Goal: Task Accomplishment & Management: Manage account settings

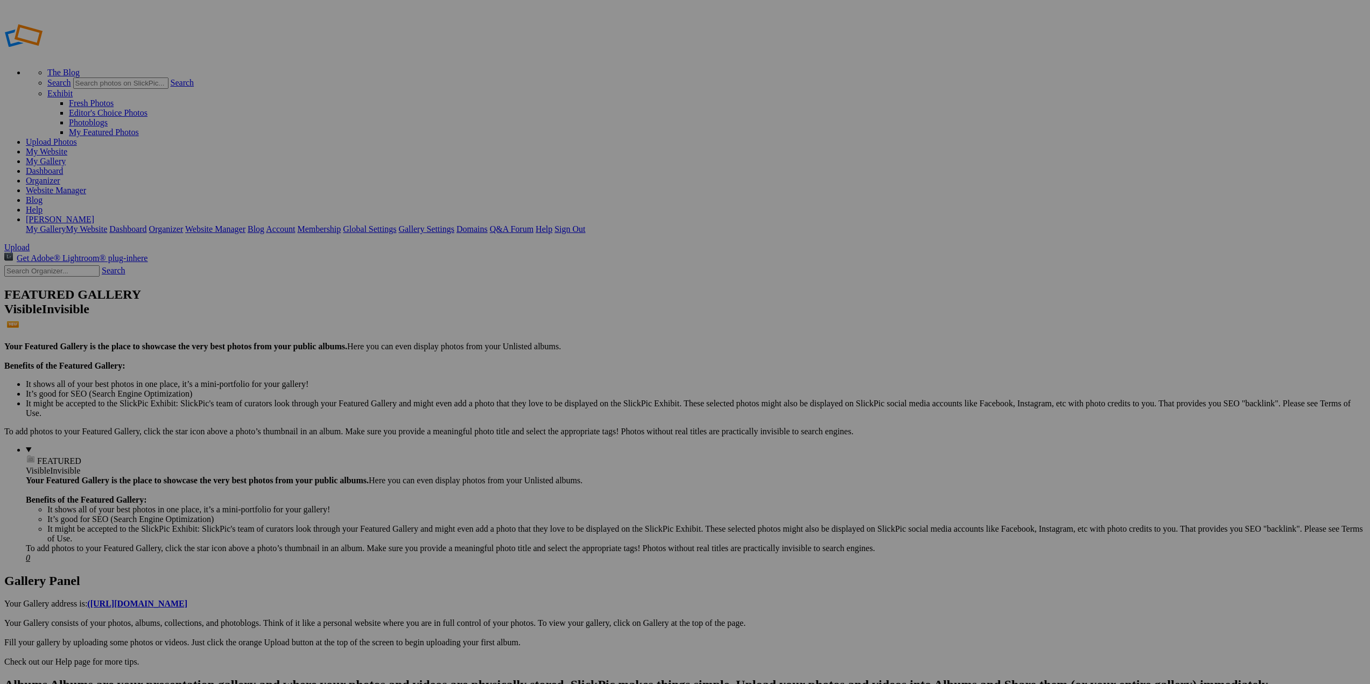
type input "Album-[GEOGRAPHIC_DATA] to [GEOGRAPHIC_DATA] Cruise"
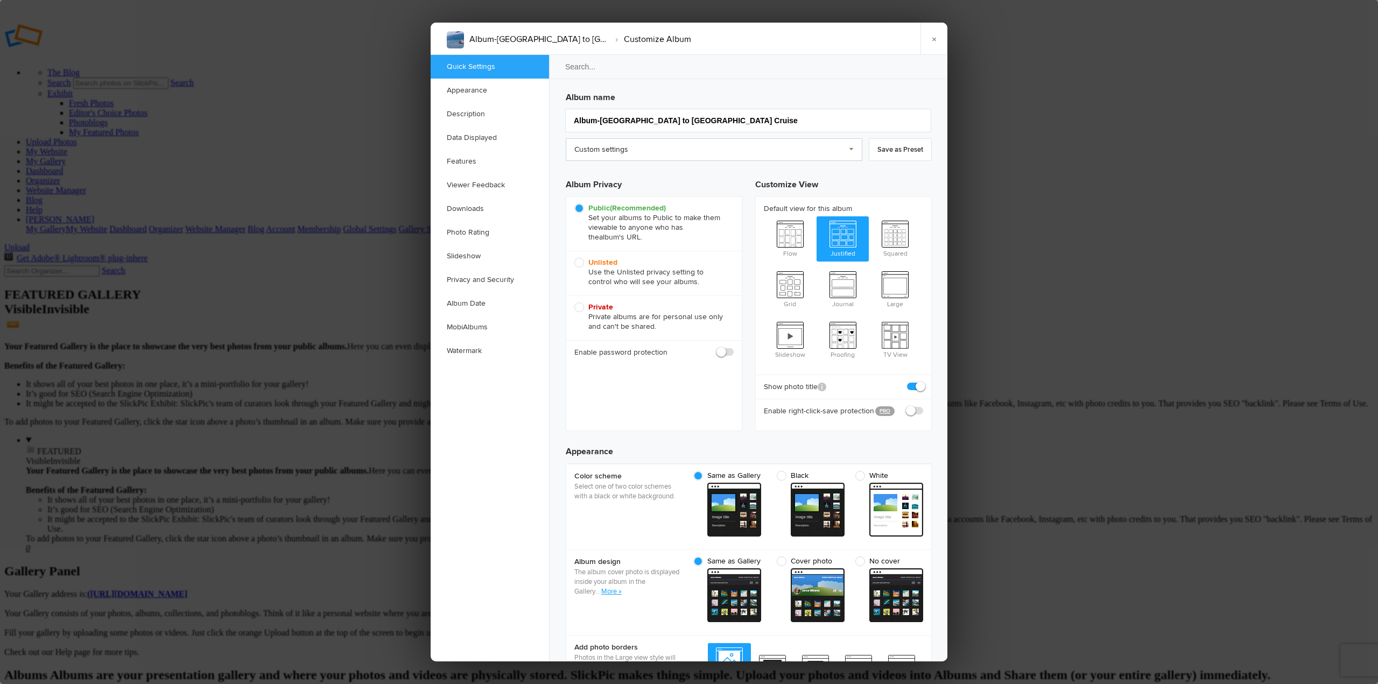
click at [847, 147] on link "Custom settings" at bounding box center [714, 149] width 297 height 23
click at [939, 41] on link "×" at bounding box center [933, 39] width 27 height 32
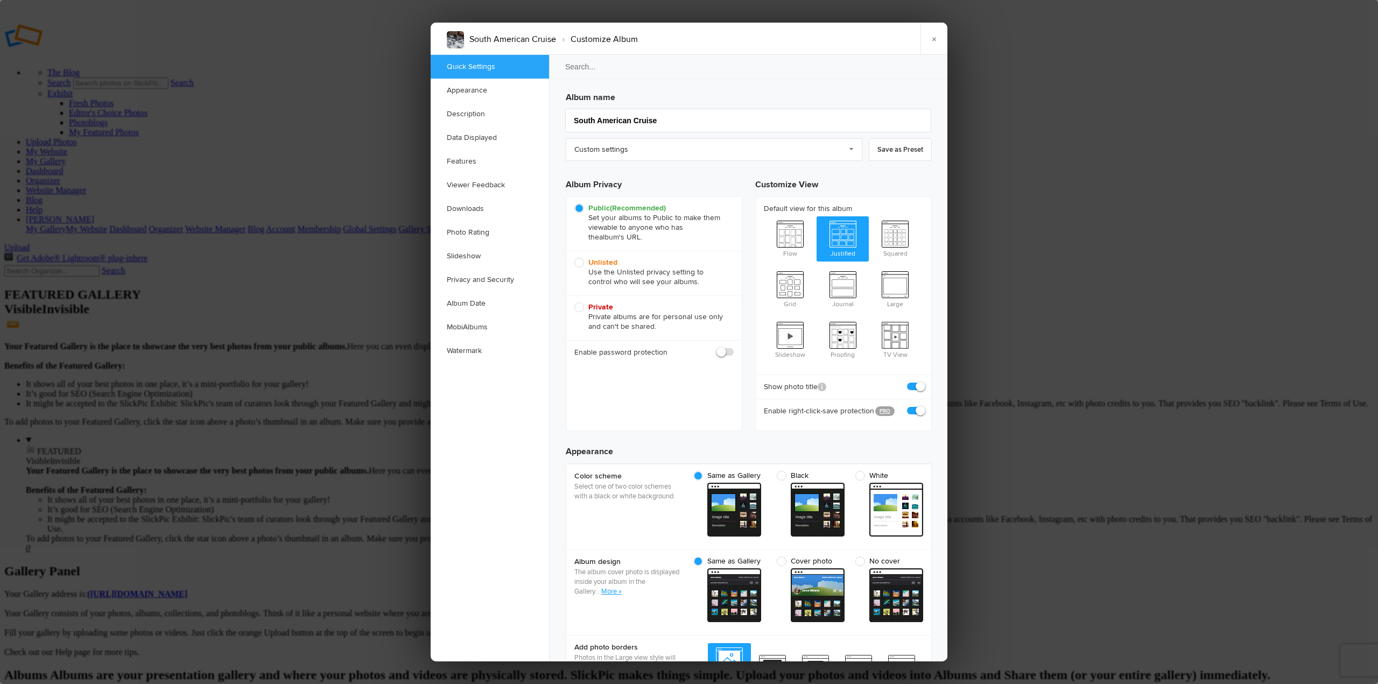
checkbox input "true"
click at [923, 406] on span at bounding box center [923, 406] width 0 height 0
click at [923, 405] on input "checkbox" at bounding box center [923, 405] width 1 height 1
checkbox input "false"
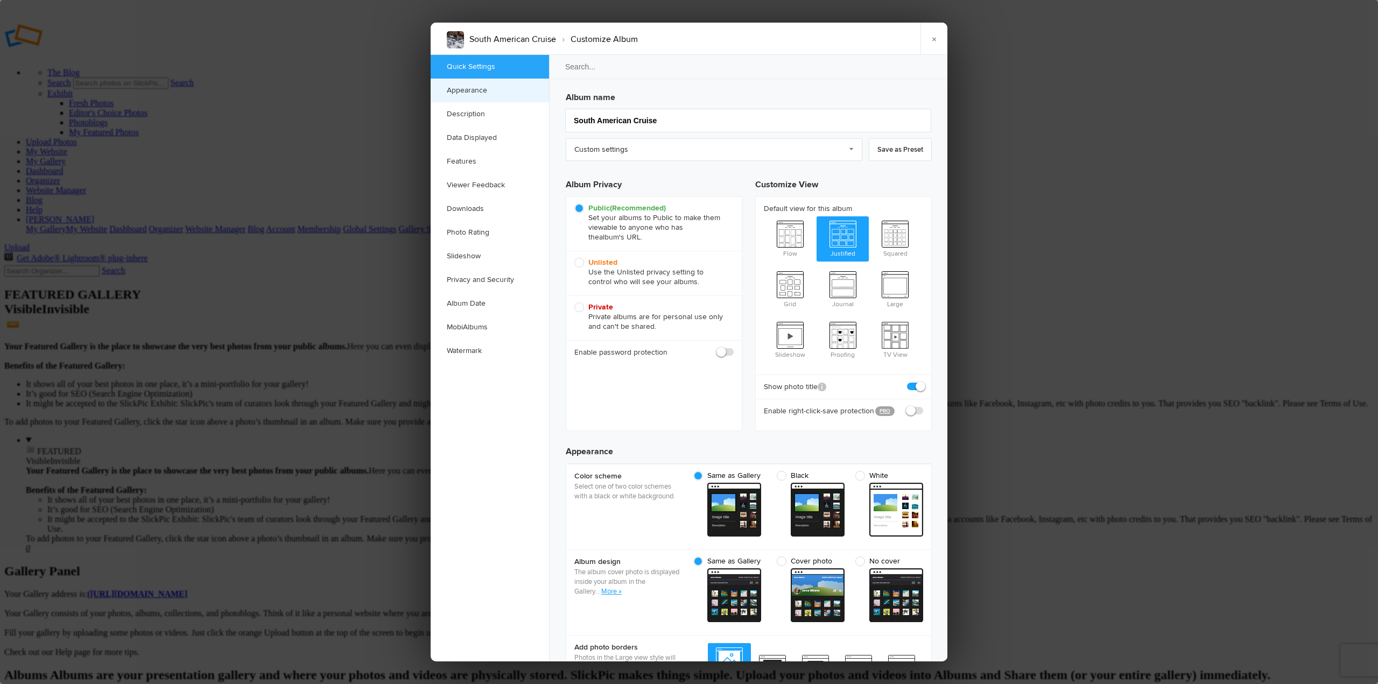
click at [475, 85] on link "Appearance" at bounding box center [490, 91] width 118 height 24
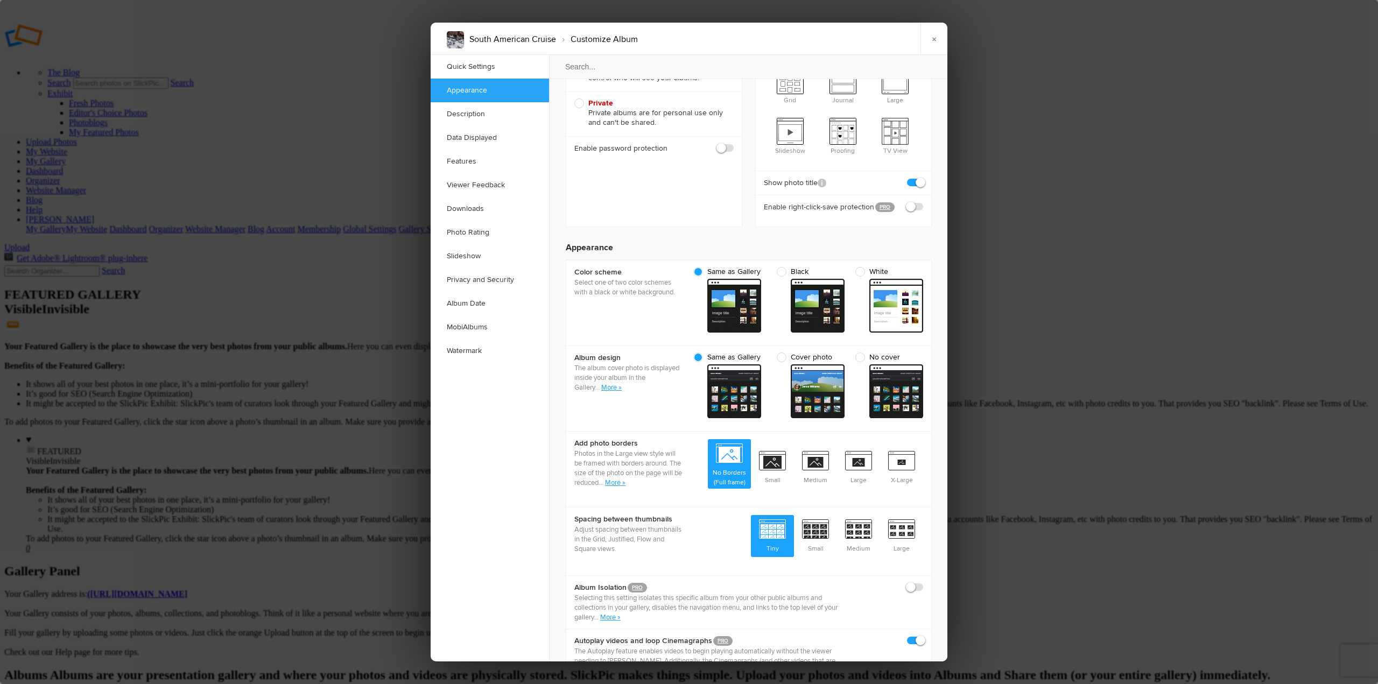
scroll to position [342, 0]
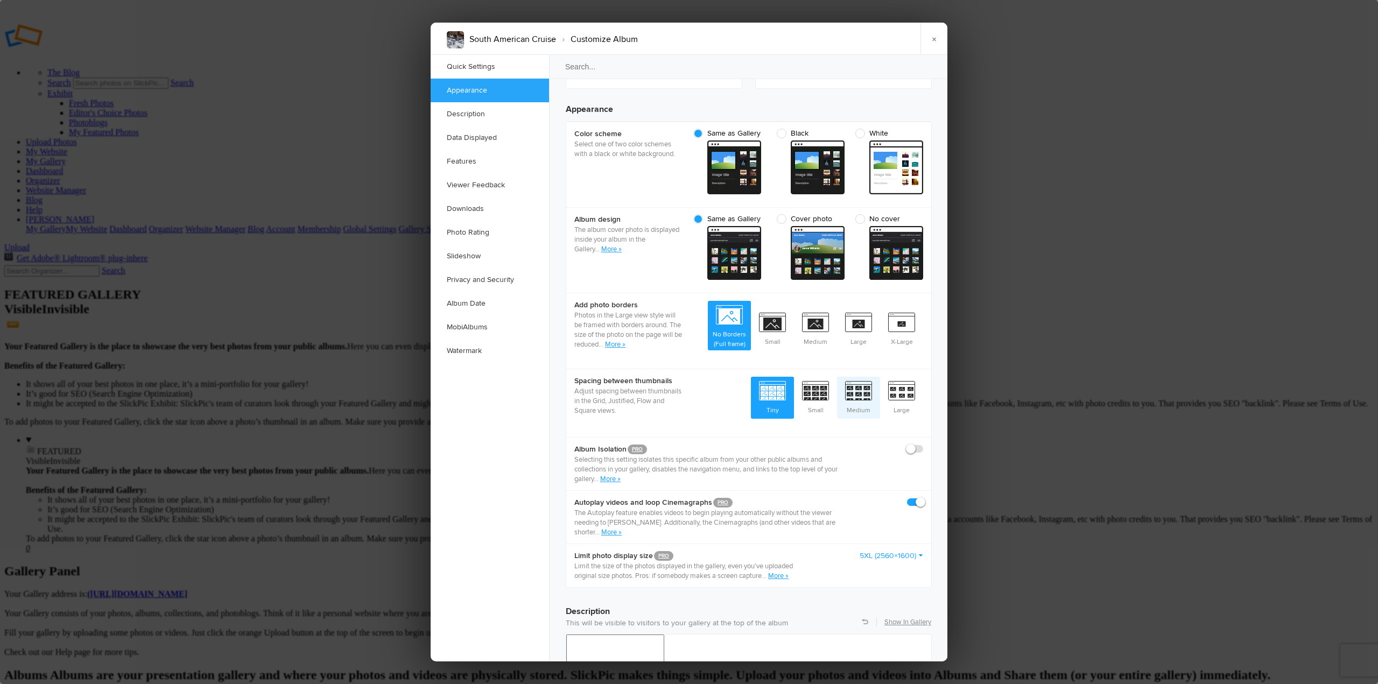
click at [861, 377] on span "Medium" at bounding box center [858, 397] width 43 height 40
click at [880, 376] on input "Medium" at bounding box center [880, 376] width 1 height 1
radio input "true"
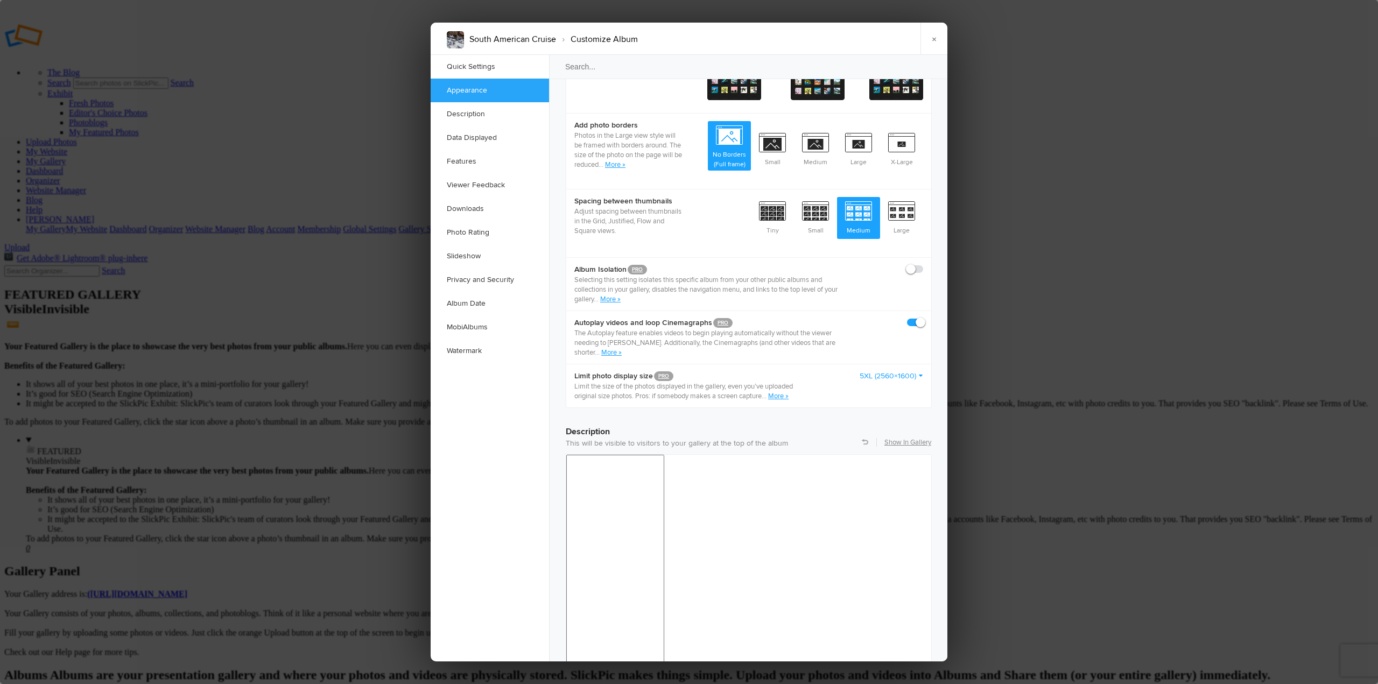
scroll to position [558, 0]
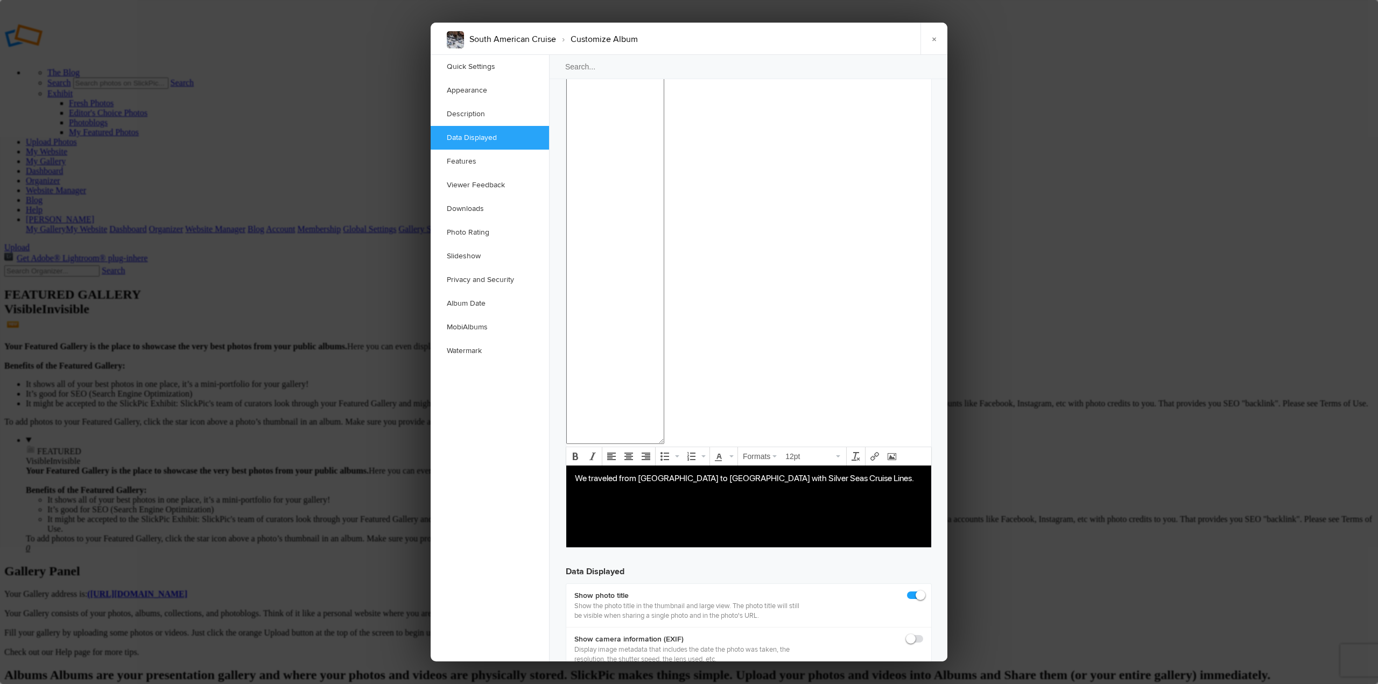
scroll to position [997, 0]
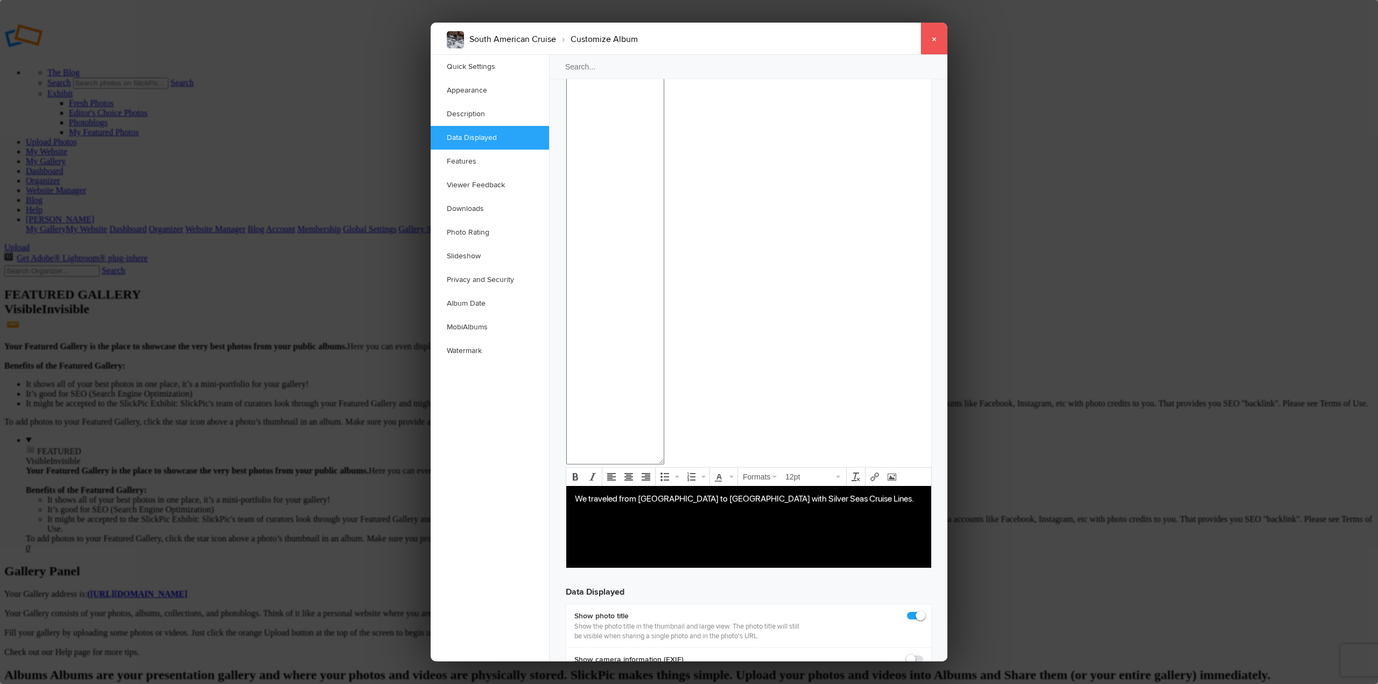
click at [936, 39] on link "×" at bounding box center [933, 39] width 27 height 32
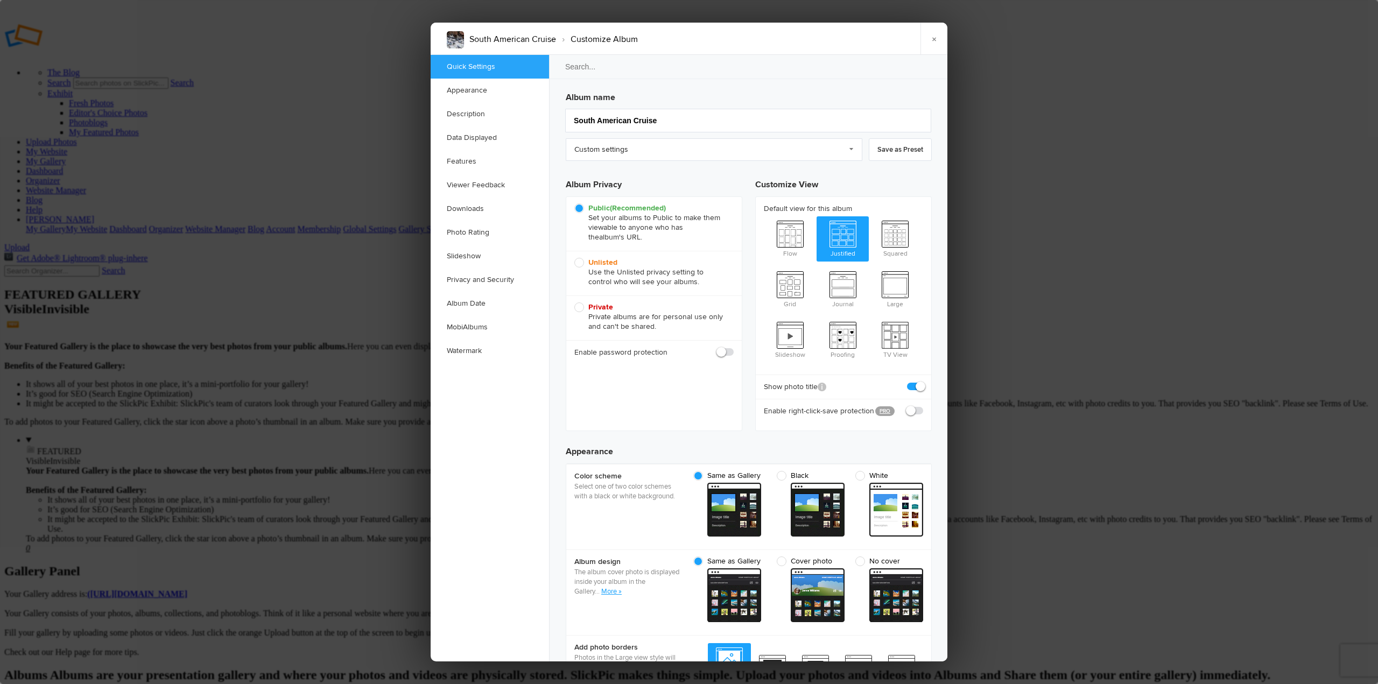
scroll to position [0, 0]
click at [799, 278] on span "Grid" at bounding box center [790, 288] width 53 height 43
click at [764, 267] on input "Grid" at bounding box center [763, 266] width 1 height 1
radio input "true"
click at [835, 231] on span "Justified" at bounding box center [843, 237] width 53 height 43
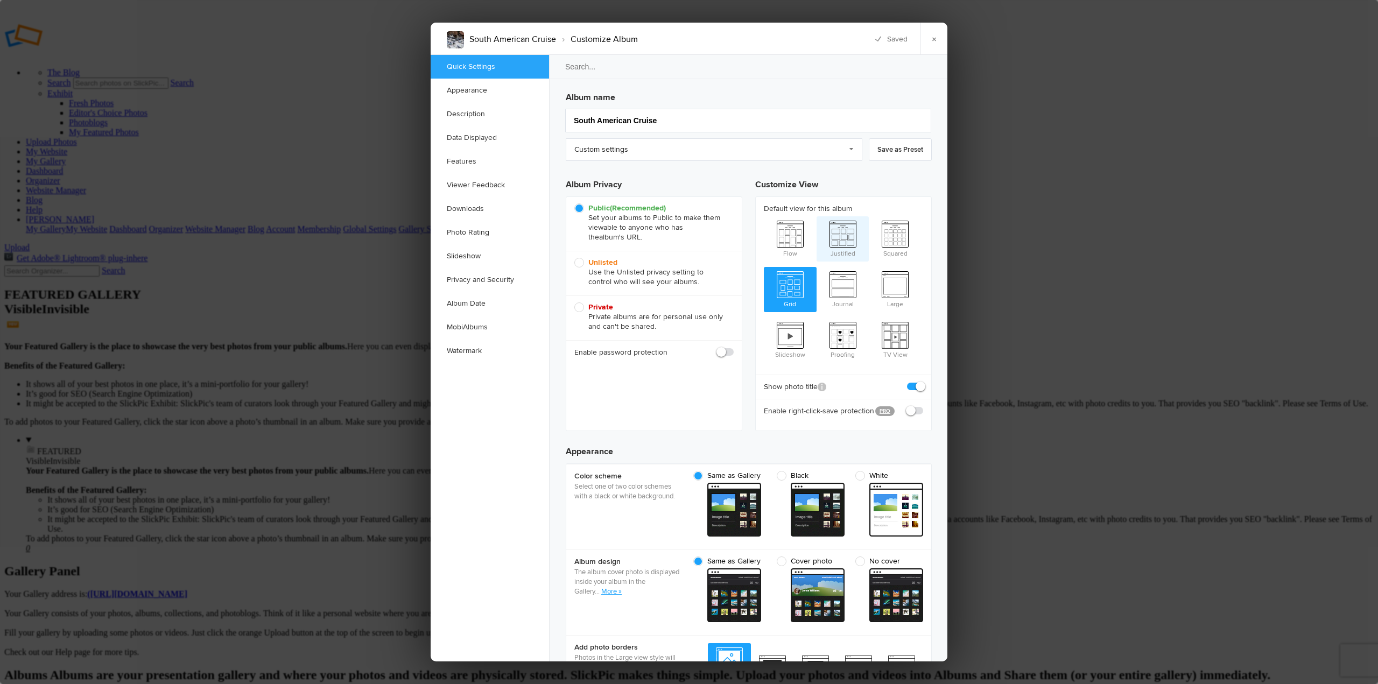
click at [817, 216] on input "Justified" at bounding box center [816, 216] width 1 height 1
radio input "true"
click at [936, 38] on link "×" at bounding box center [933, 39] width 27 height 32
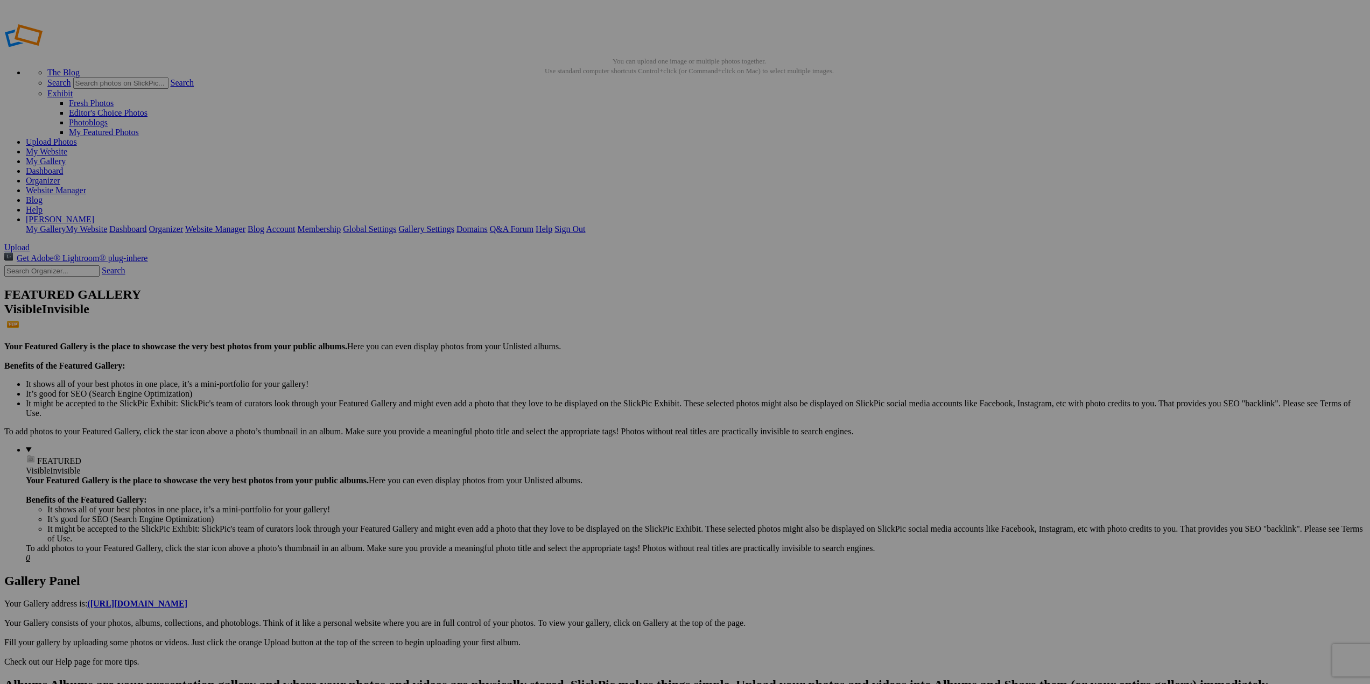
click at [67, 147] on link "My Website" at bounding box center [46, 151] width 41 height 9
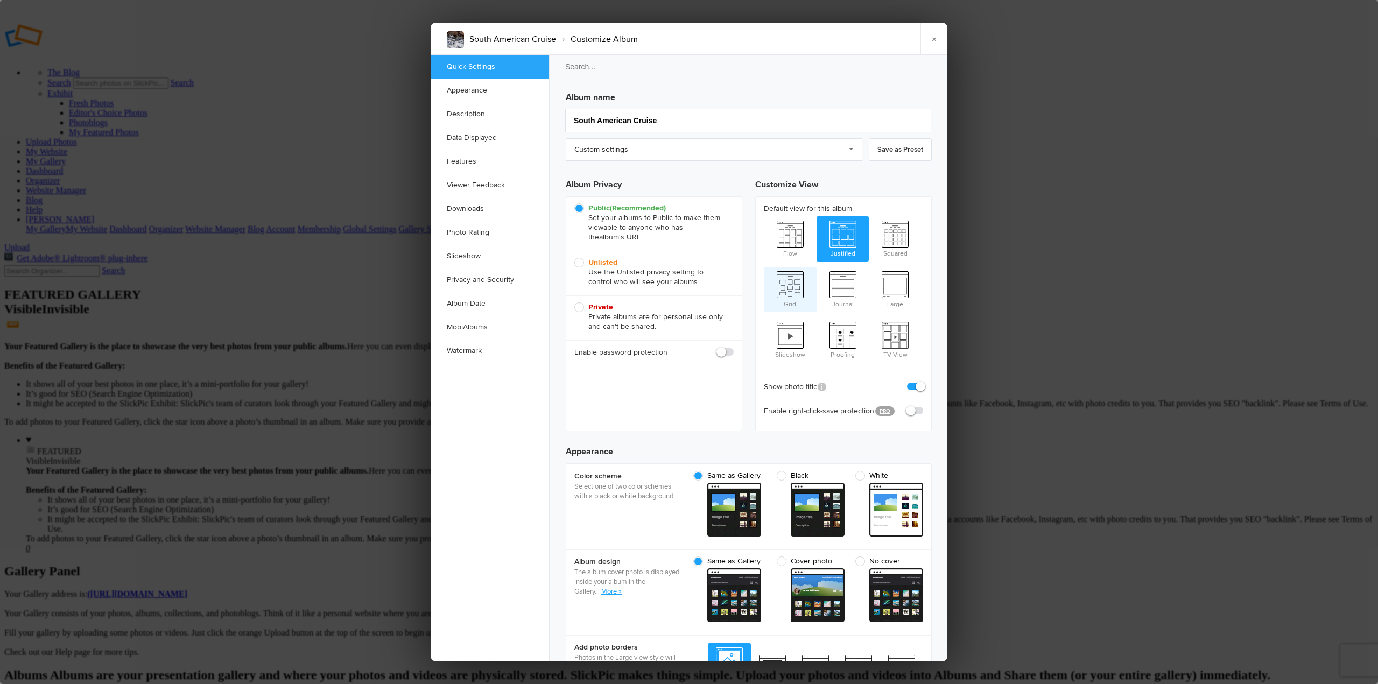
click at [804, 274] on span "Grid" at bounding box center [790, 288] width 53 height 43
click at [764, 267] on input "Grid" at bounding box center [763, 266] width 1 height 1
radio input "true"
click at [932, 44] on link "×" at bounding box center [933, 39] width 27 height 32
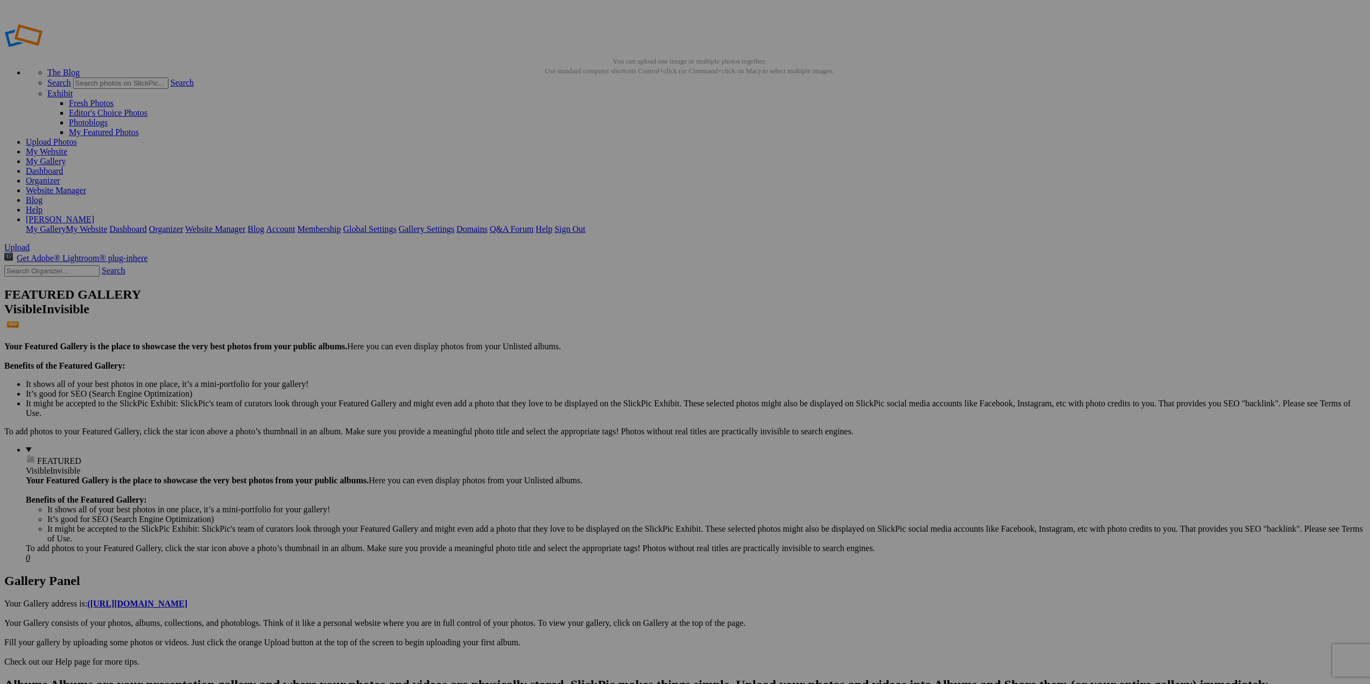
click at [67, 147] on link "My Website" at bounding box center [46, 151] width 41 height 9
type input "New Zealand Trip"
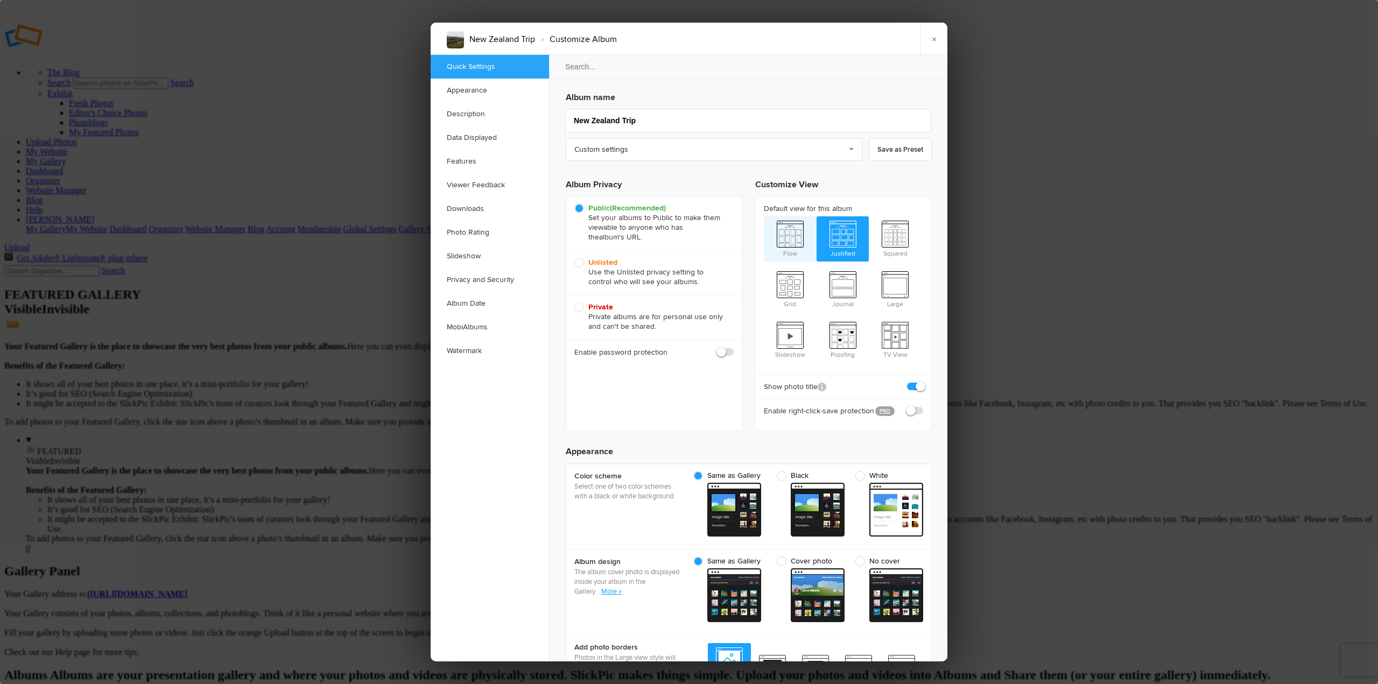
checkbox input "true"
click at [794, 280] on span "Grid" at bounding box center [790, 288] width 53 height 43
click at [764, 267] on input "Grid" at bounding box center [763, 266] width 1 height 1
radio input "true"
click at [937, 41] on link "×" at bounding box center [933, 39] width 27 height 32
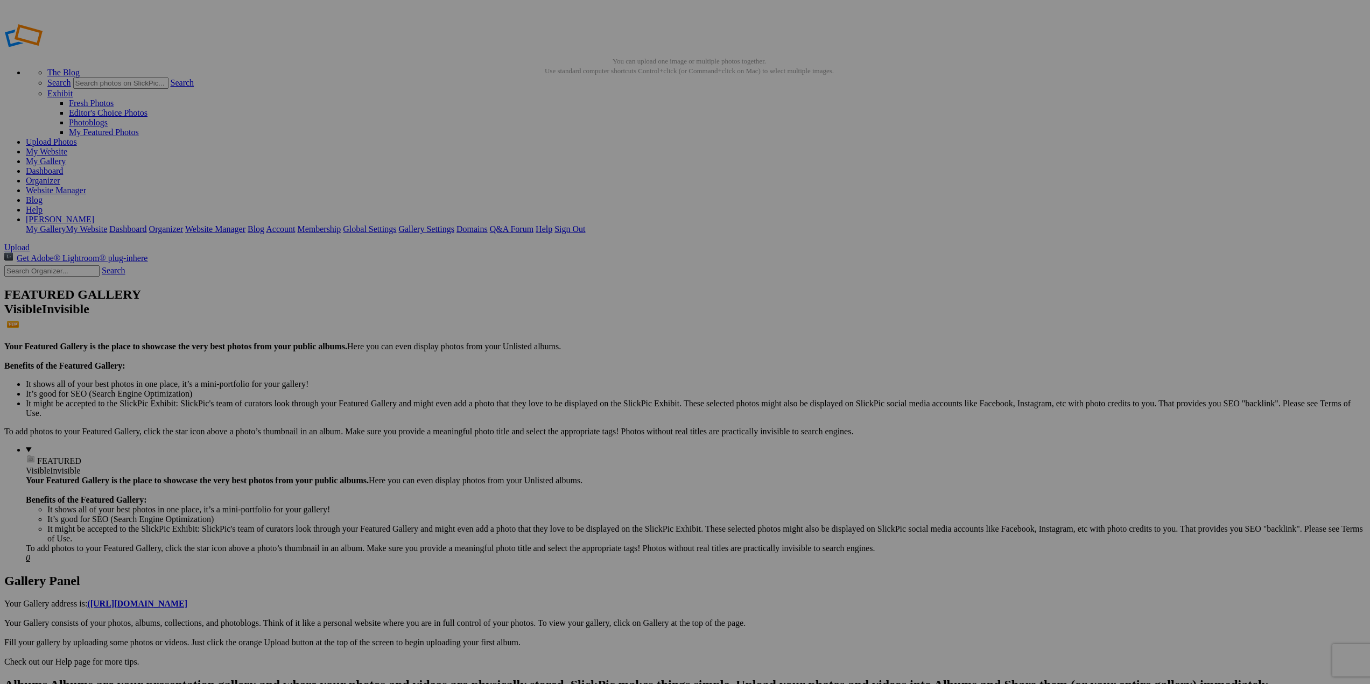
click at [67, 147] on link "My Website" at bounding box center [46, 151] width 41 height 9
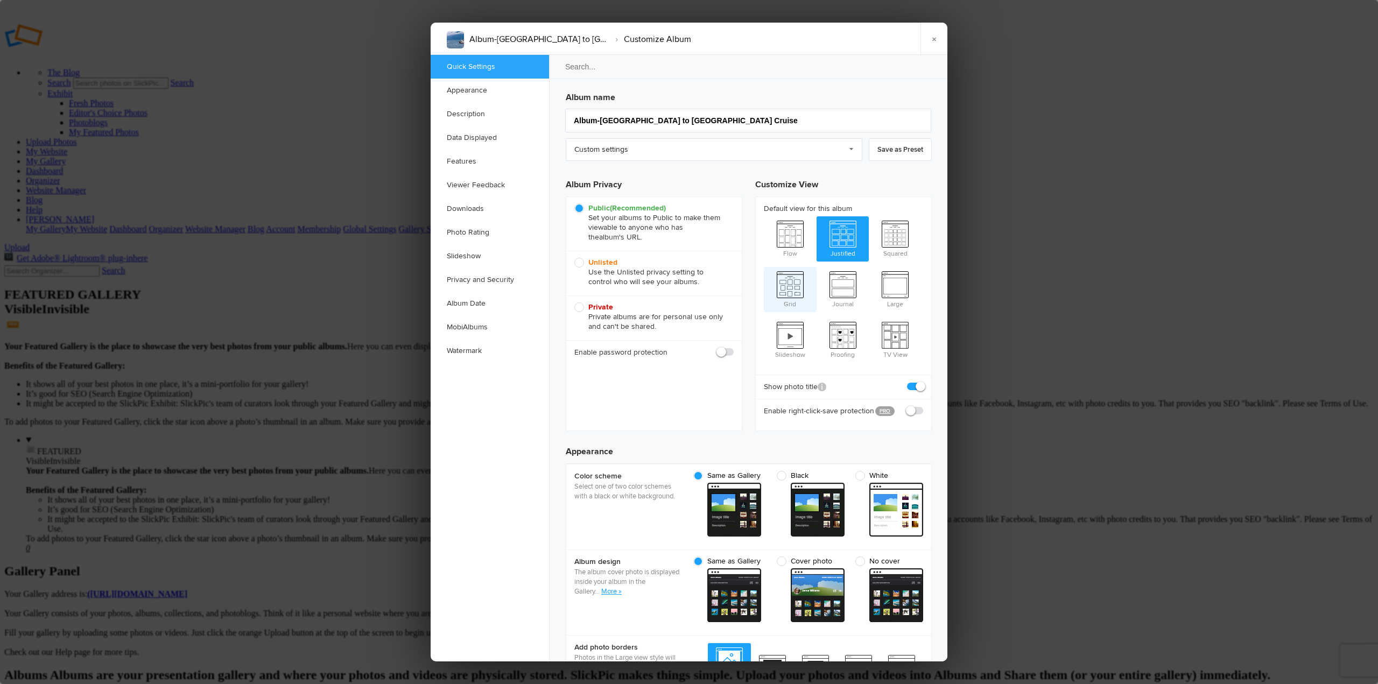
click at [798, 283] on span "Grid" at bounding box center [790, 288] width 53 height 43
click at [764, 267] on input "Grid" at bounding box center [763, 266] width 1 height 1
radio input "true"
click at [931, 43] on link "×" at bounding box center [933, 39] width 27 height 32
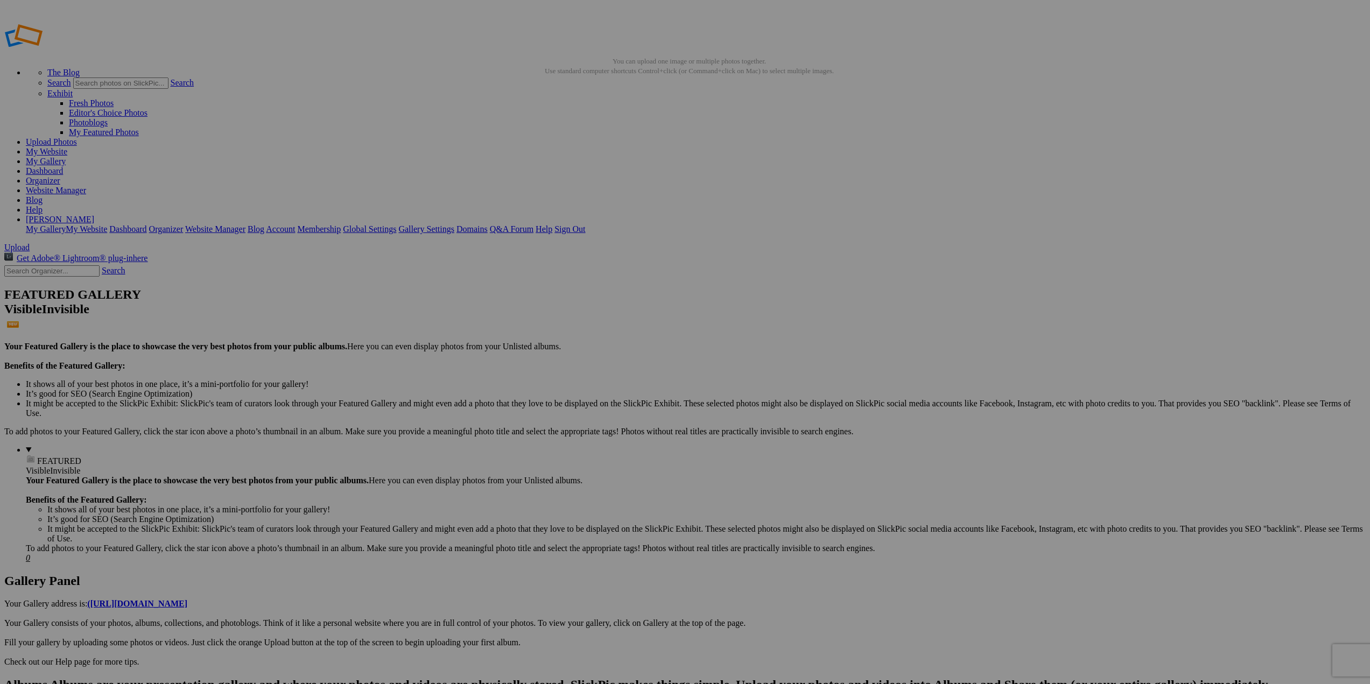
click at [67, 147] on link "My Website" at bounding box center [46, 151] width 41 height 9
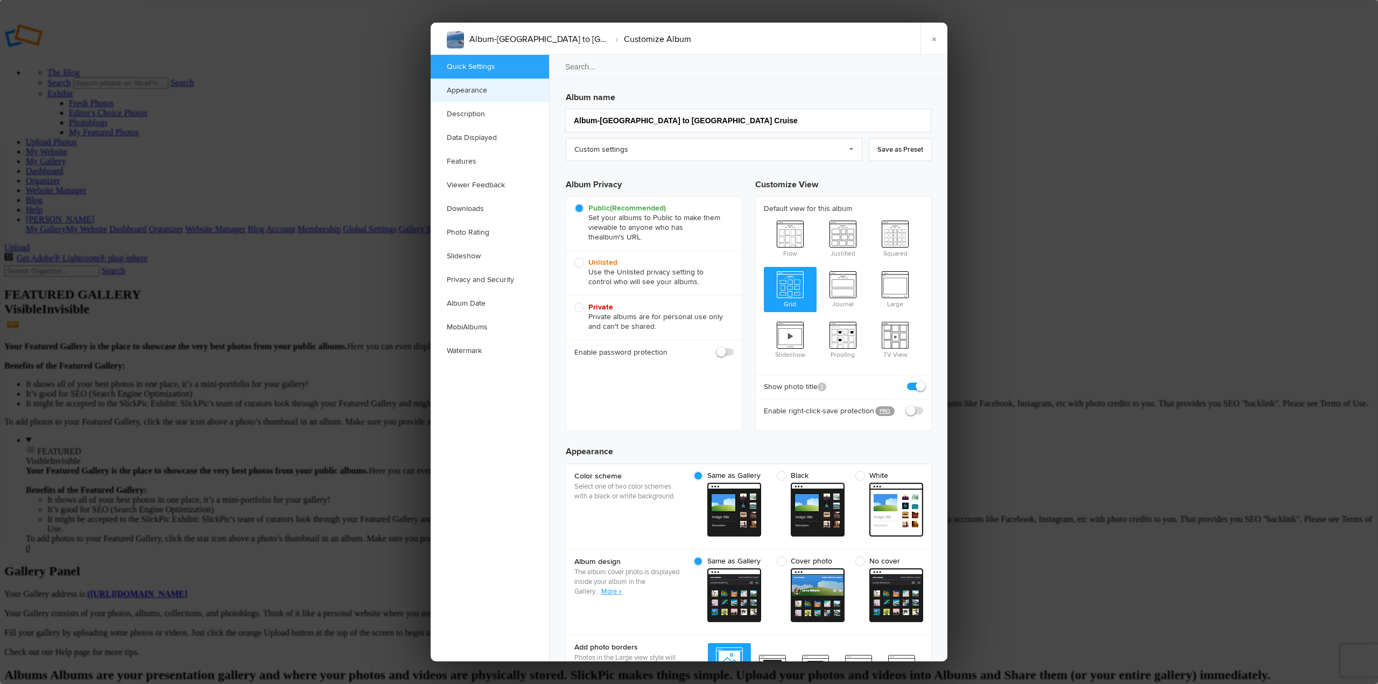
click at [466, 92] on link "Appearance" at bounding box center [490, 91] width 118 height 24
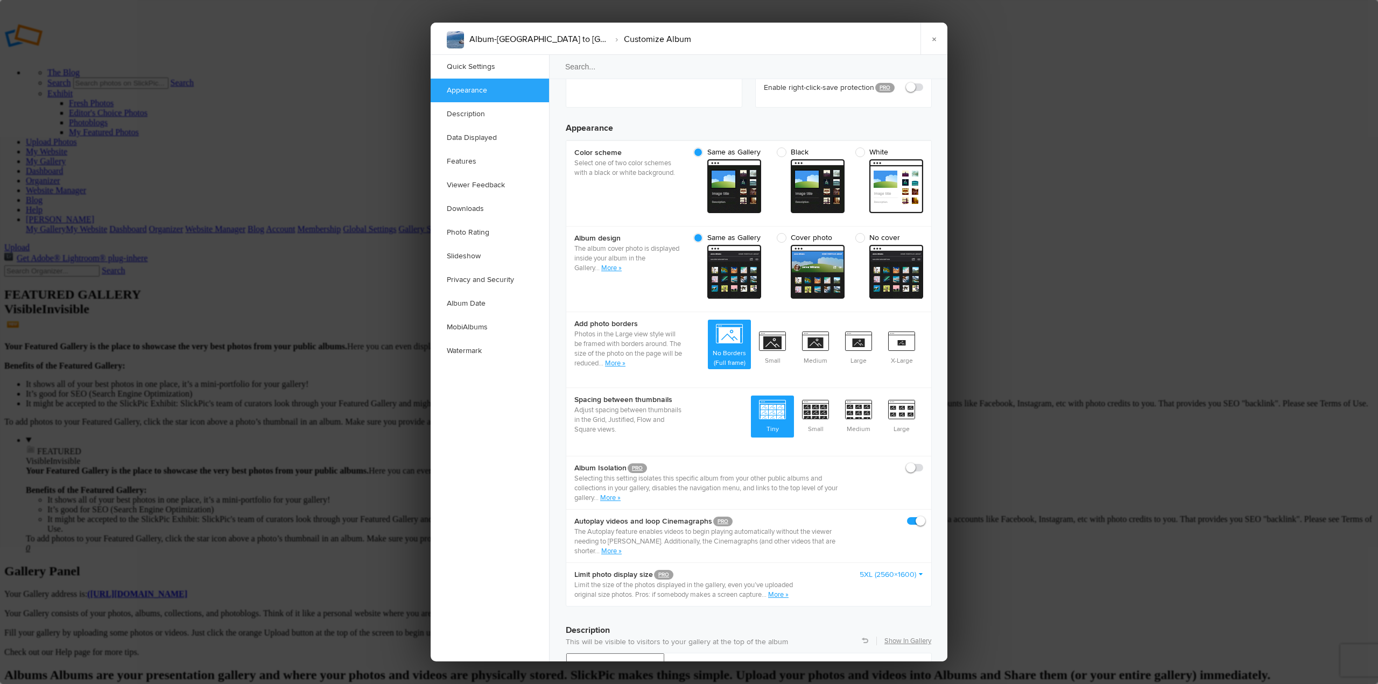
scroll to position [342, 0]
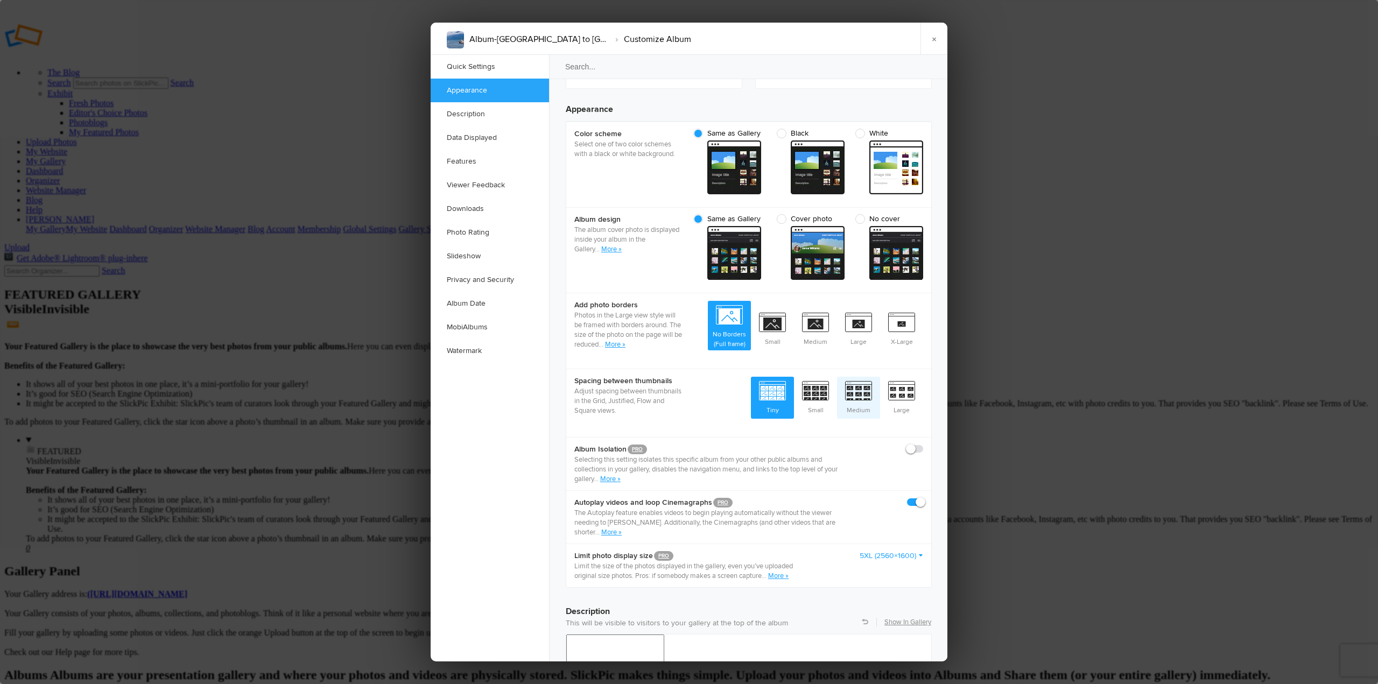
click at [862, 377] on span "Medium" at bounding box center [858, 397] width 43 height 40
click at [880, 376] on input "Medium" at bounding box center [880, 376] width 1 height 1
radio input "true"
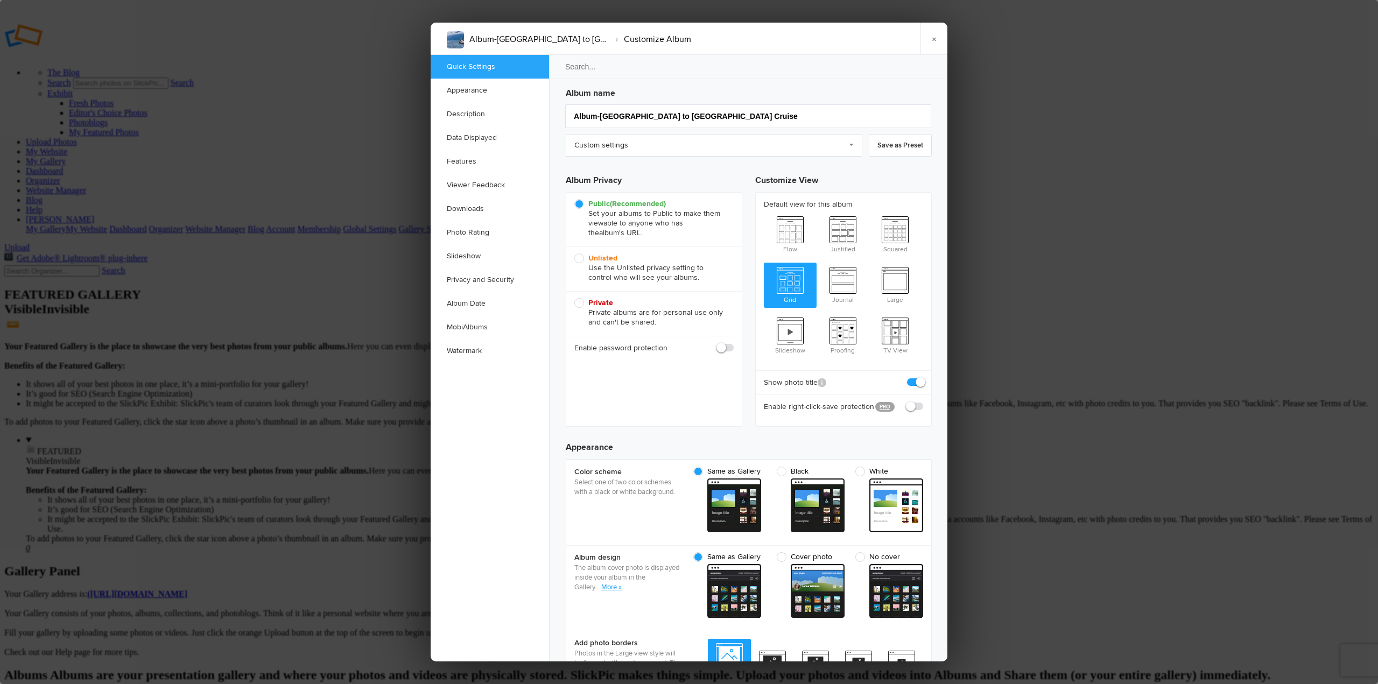
scroll to position [0, 0]
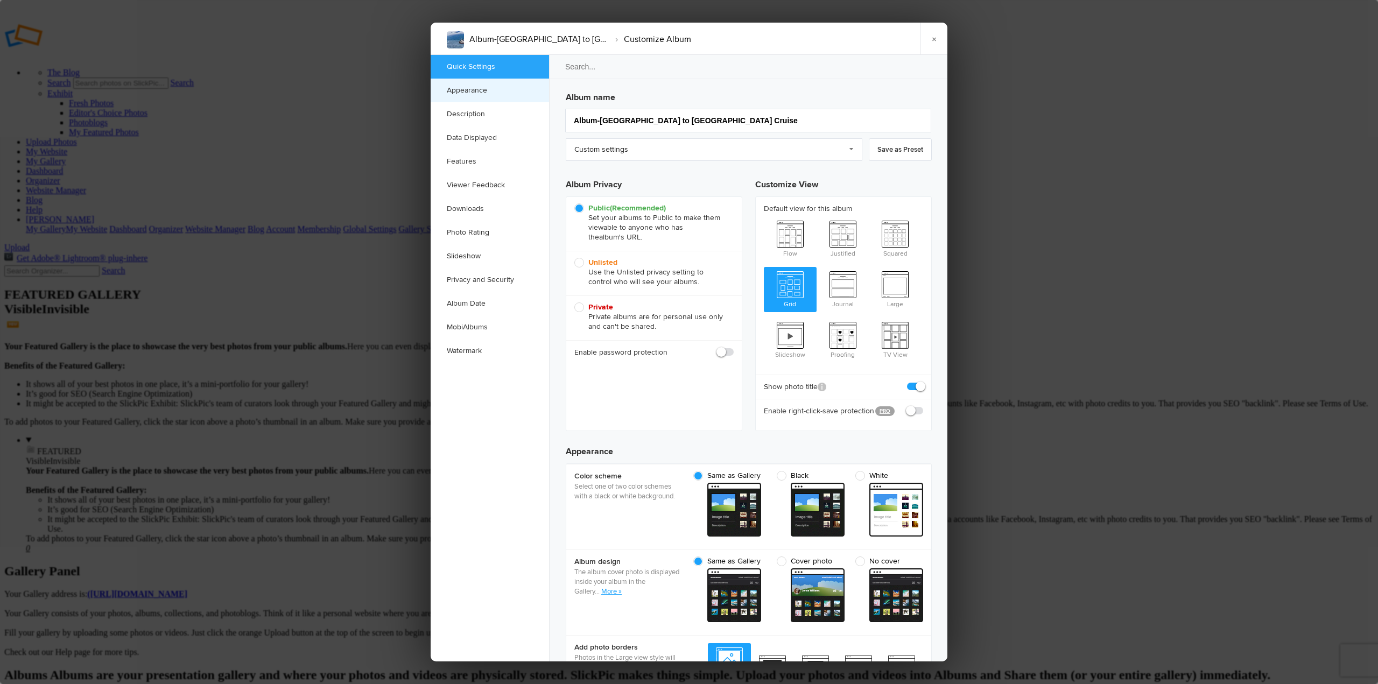
click at [481, 93] on link "Appearance" at bounding box center [490, 91] width 118 height 24
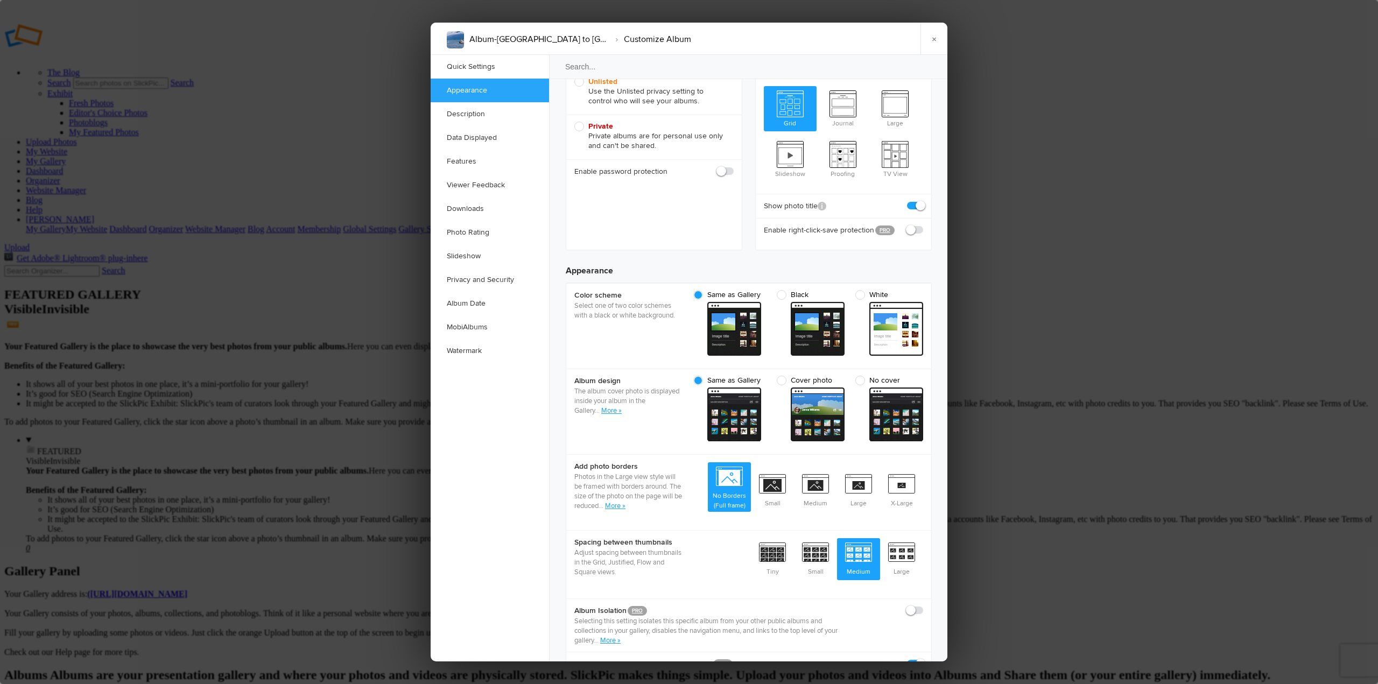
scroll to position [342, 0]
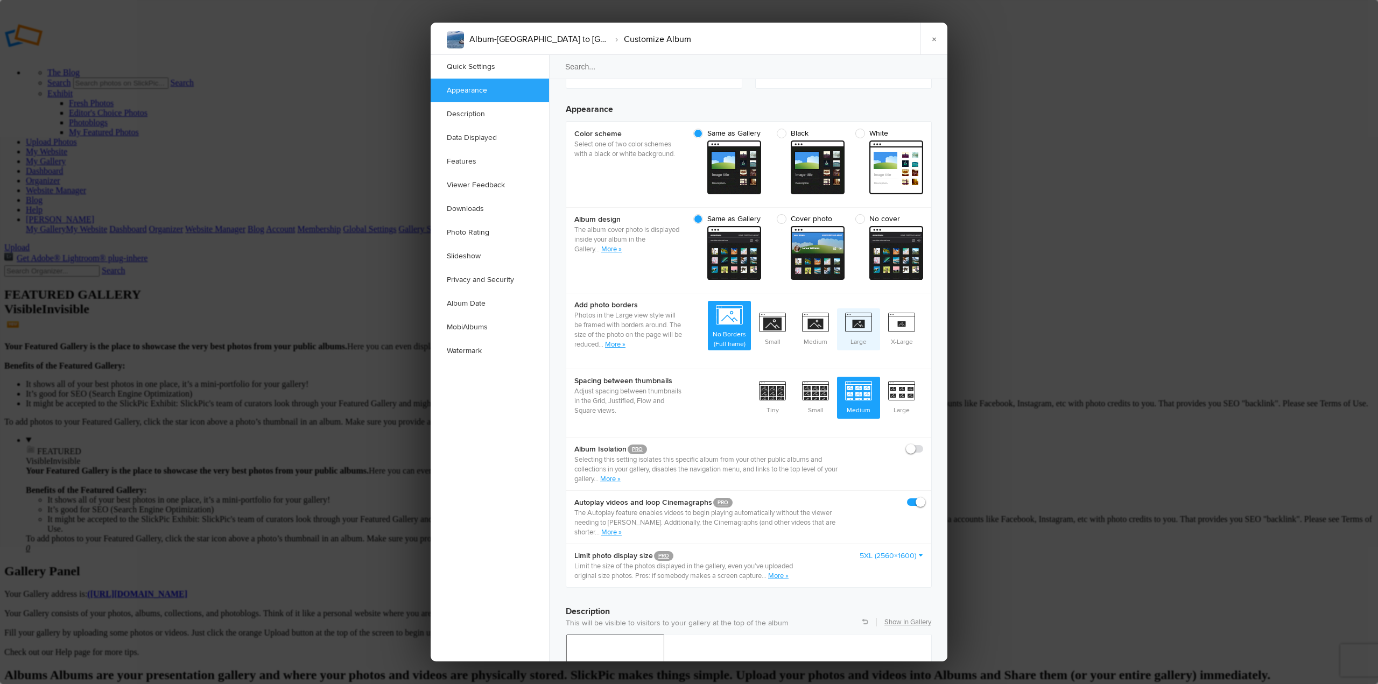
click at [851, 308] on span "Large" at bounding box center [858, 328] width 43 height 40
click at [880, 308] on input "Large" at bounding box center [880, 308] width 1 height 1
radio input "true"
click at [737, 306] on span "No Borders (Full frame)" at bounding box center [729, 326] width 43 height 50
click at [750, 301] on input "No Borders (Full frame)" at bounding box center [750, 300] width 1 height 1
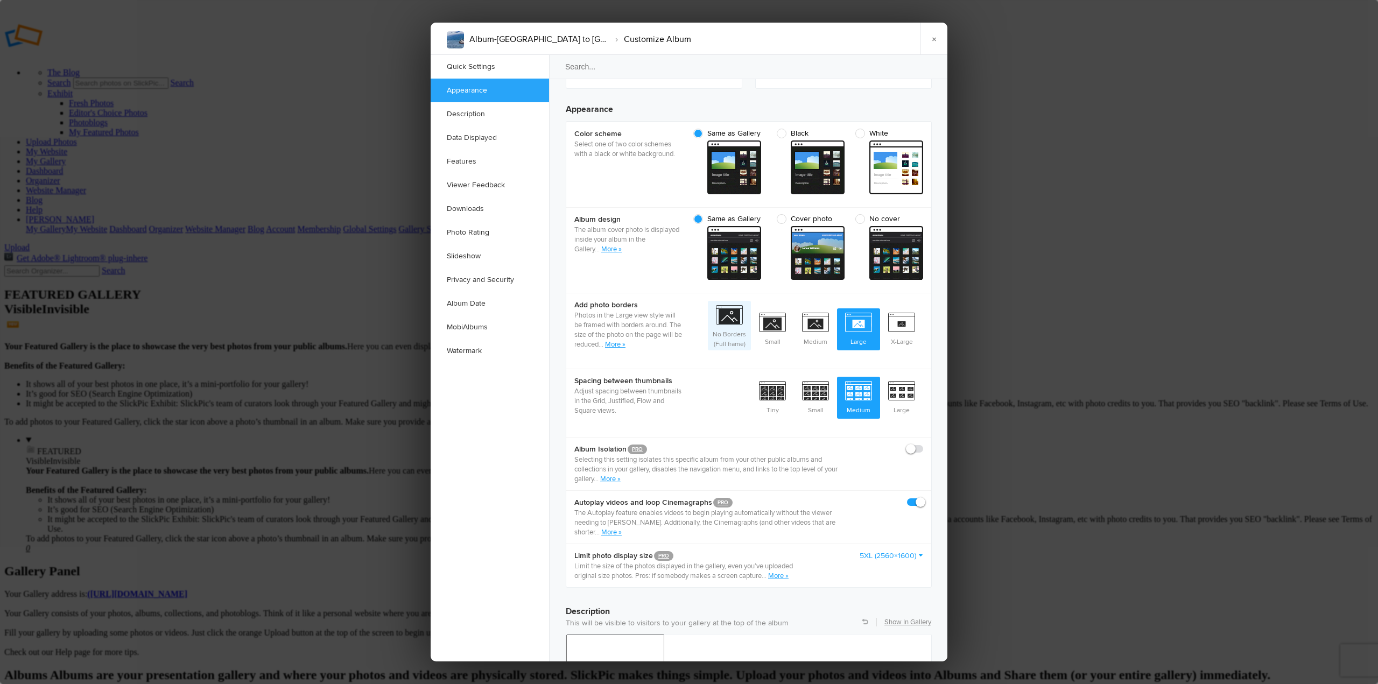
radio input "true"
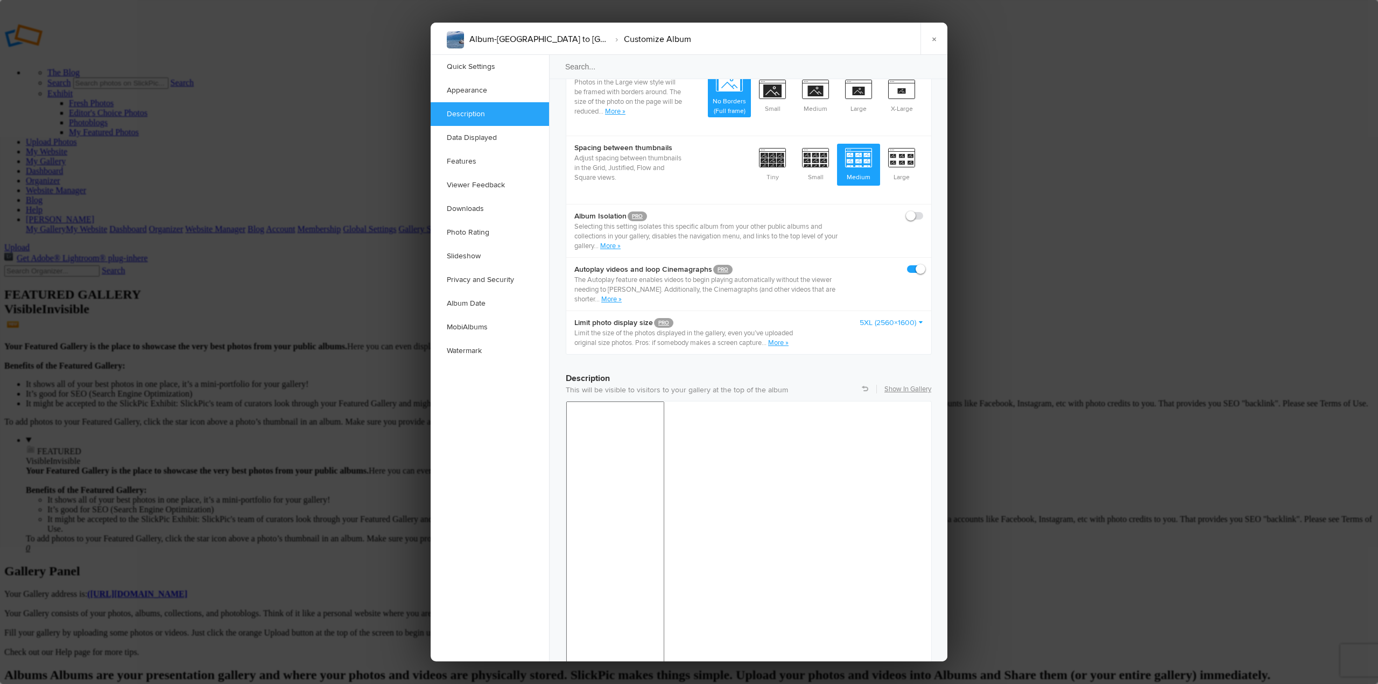
scroll to position [558, 0]
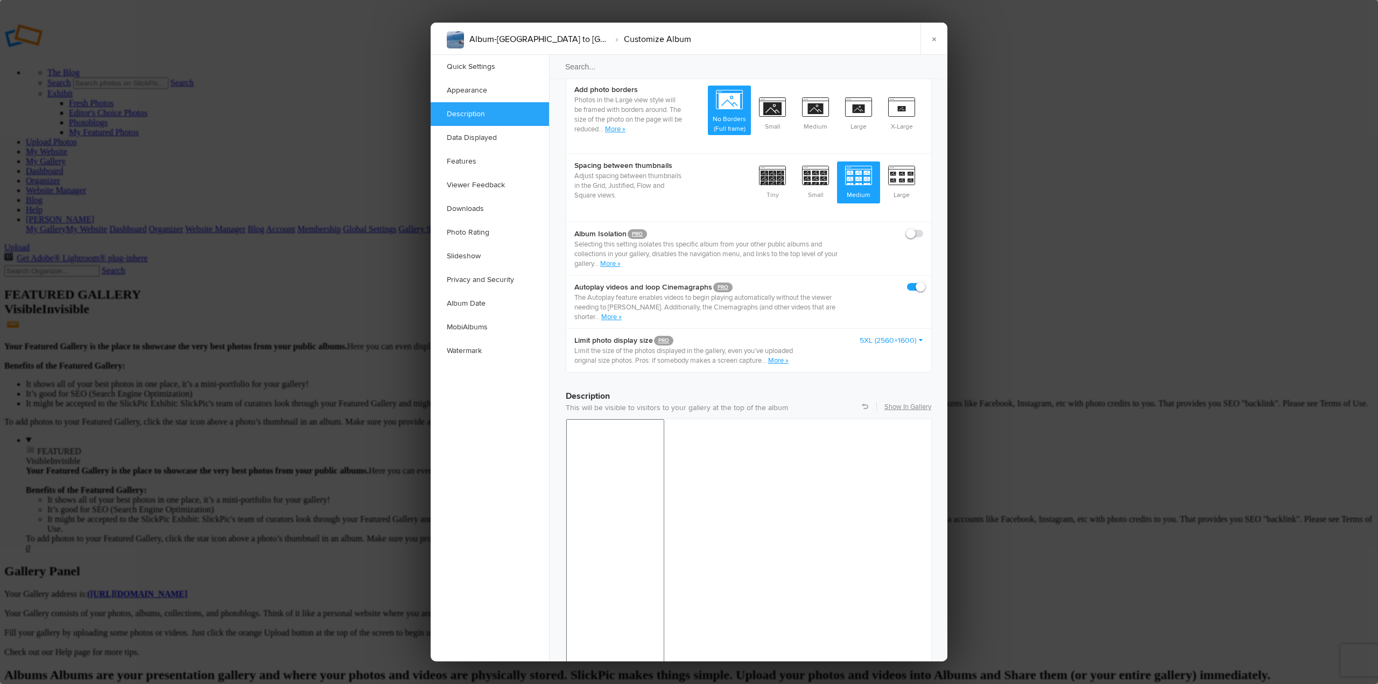
click at [788, 356] on link "More »" at bounding box center [778, 360] width 20 height 9
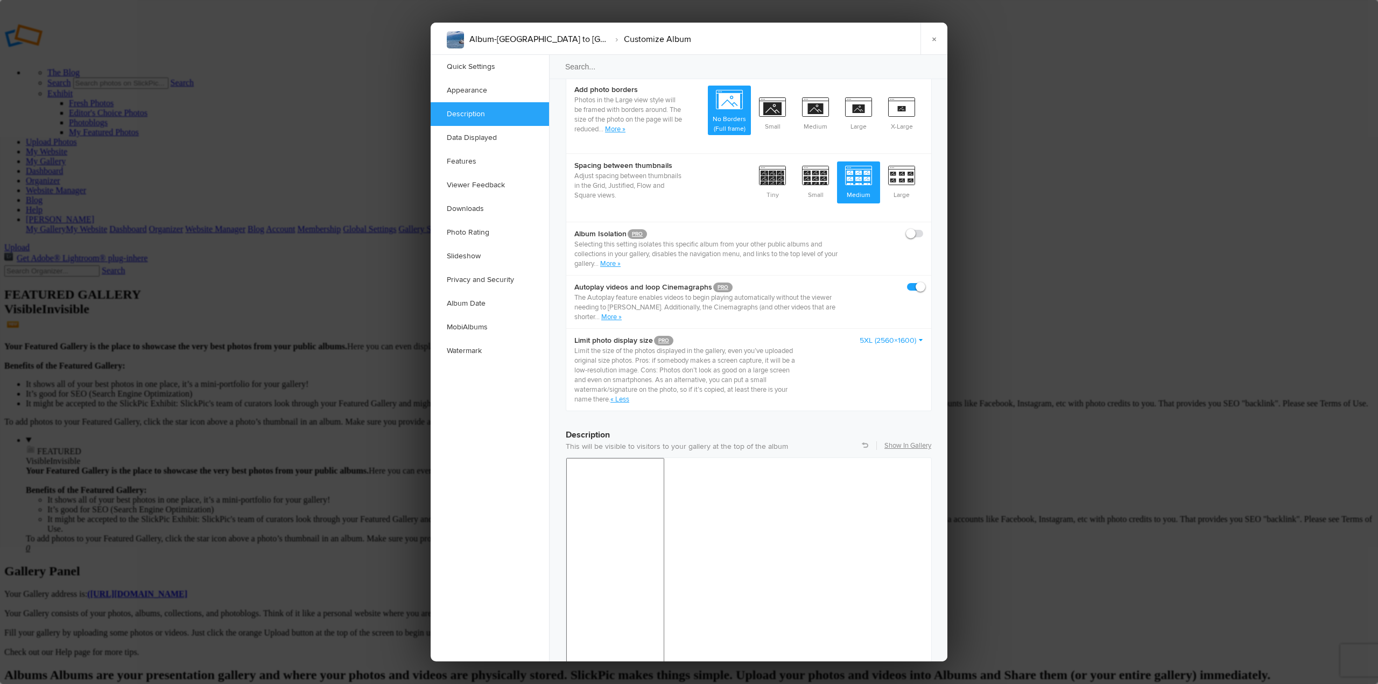
click at [922, 335] on link "5XL (2560×1600)" at bounding box center [892, 340] width 64 height 11
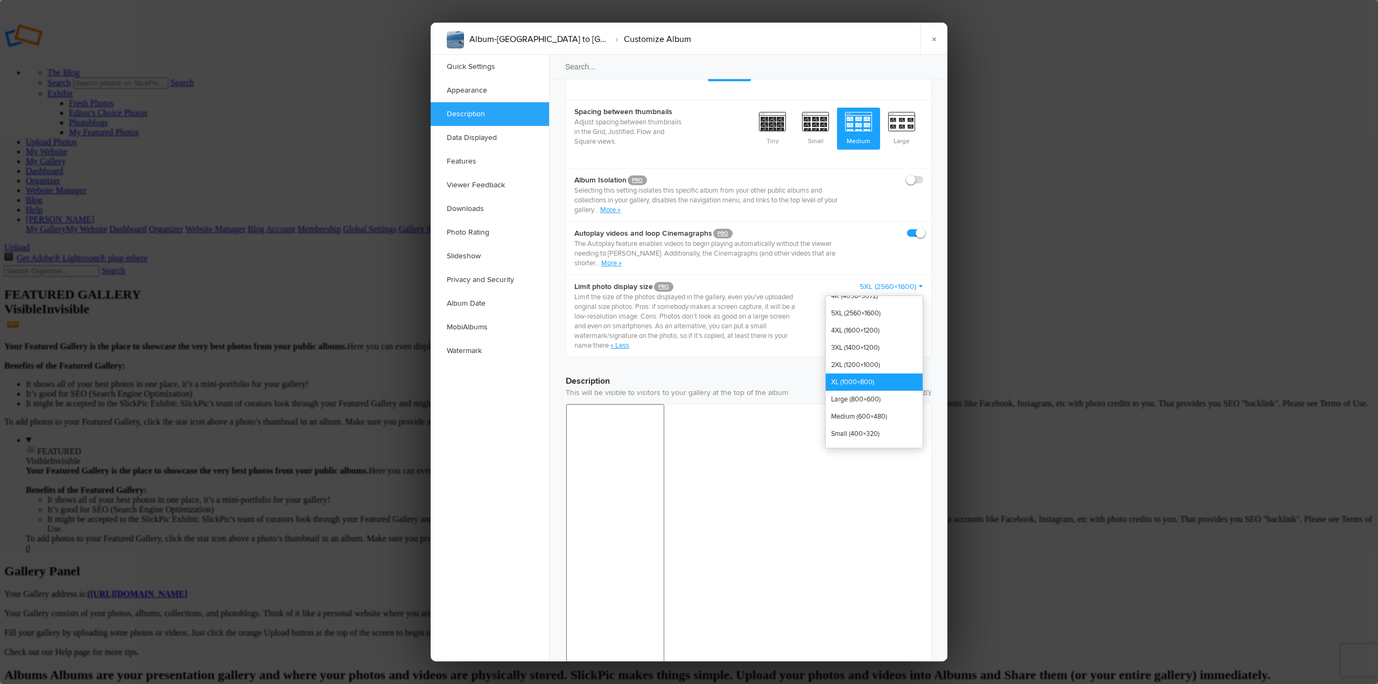
scroll to position [0, 0]
click at [880, 336] on link "5XL (2560×1600)" at bounding box center [874, 344] width 97 height 17
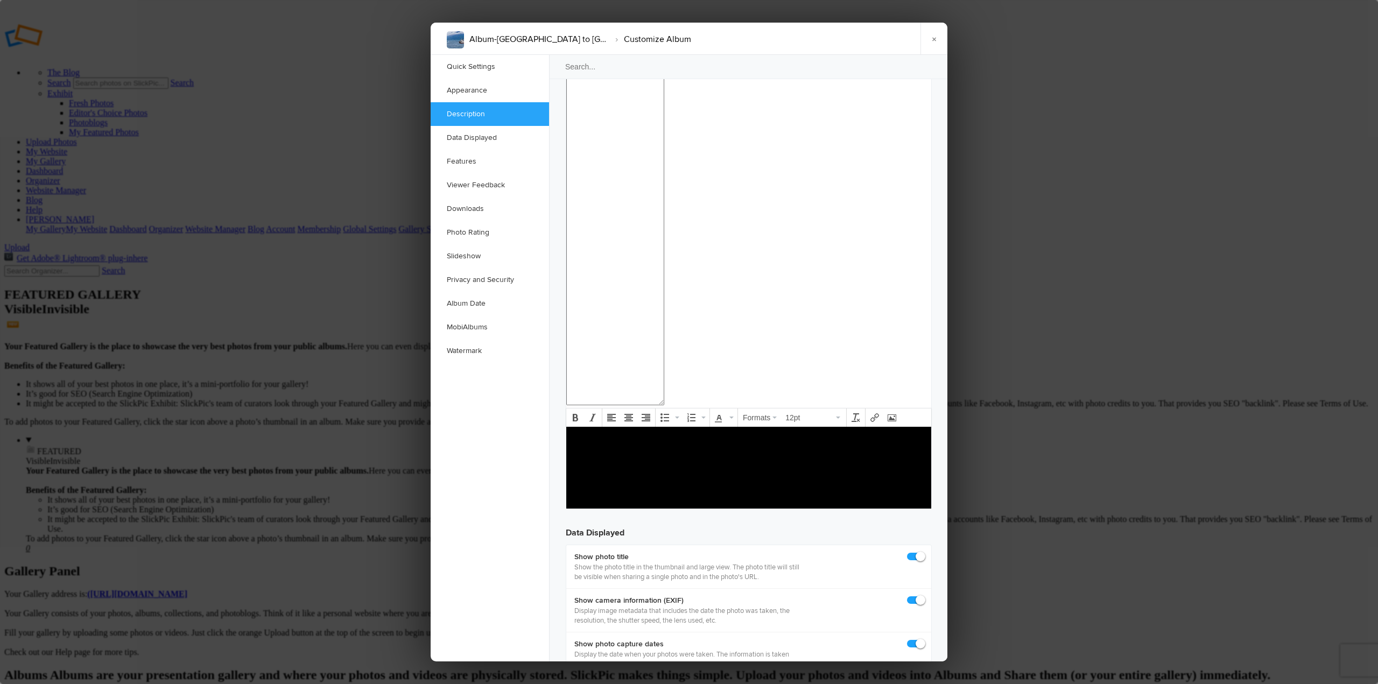
scroll to position [1184, 0]
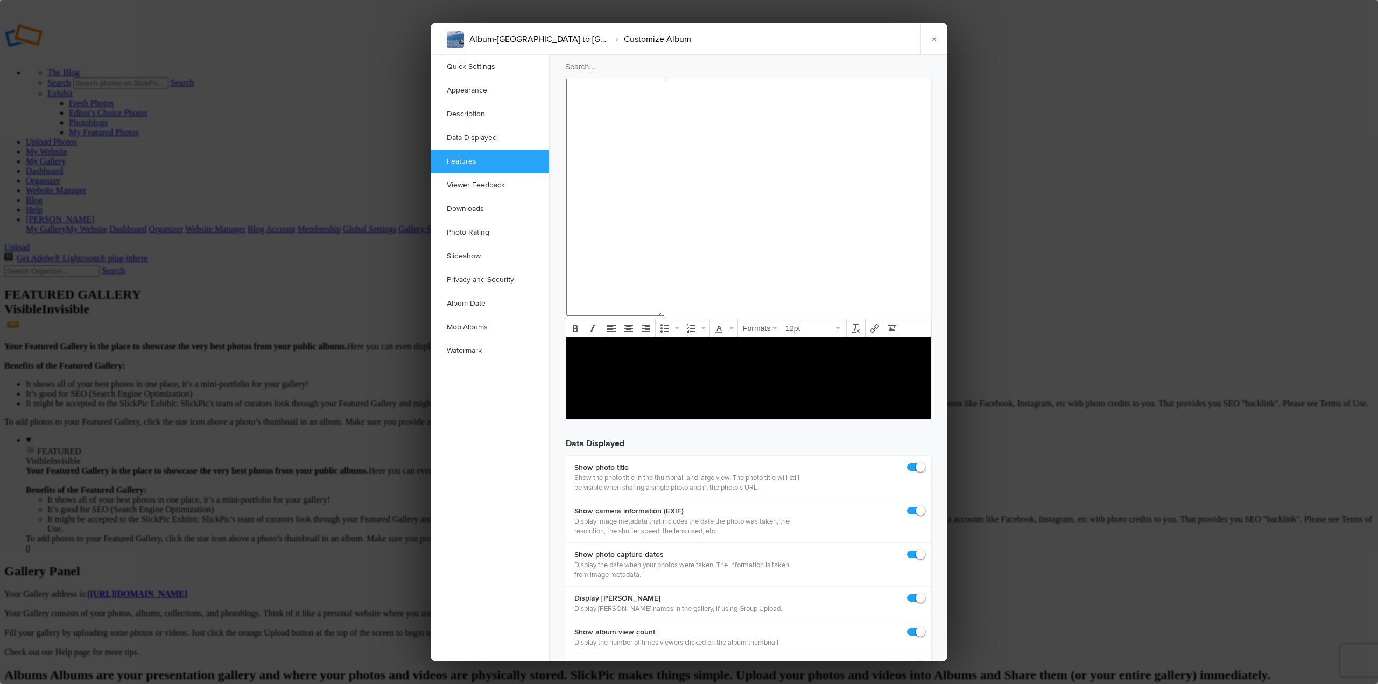
drag, startPoint x: 900, startPoint y: 292, endPoint x: 913, endPoint y: 286, distance: 14.7
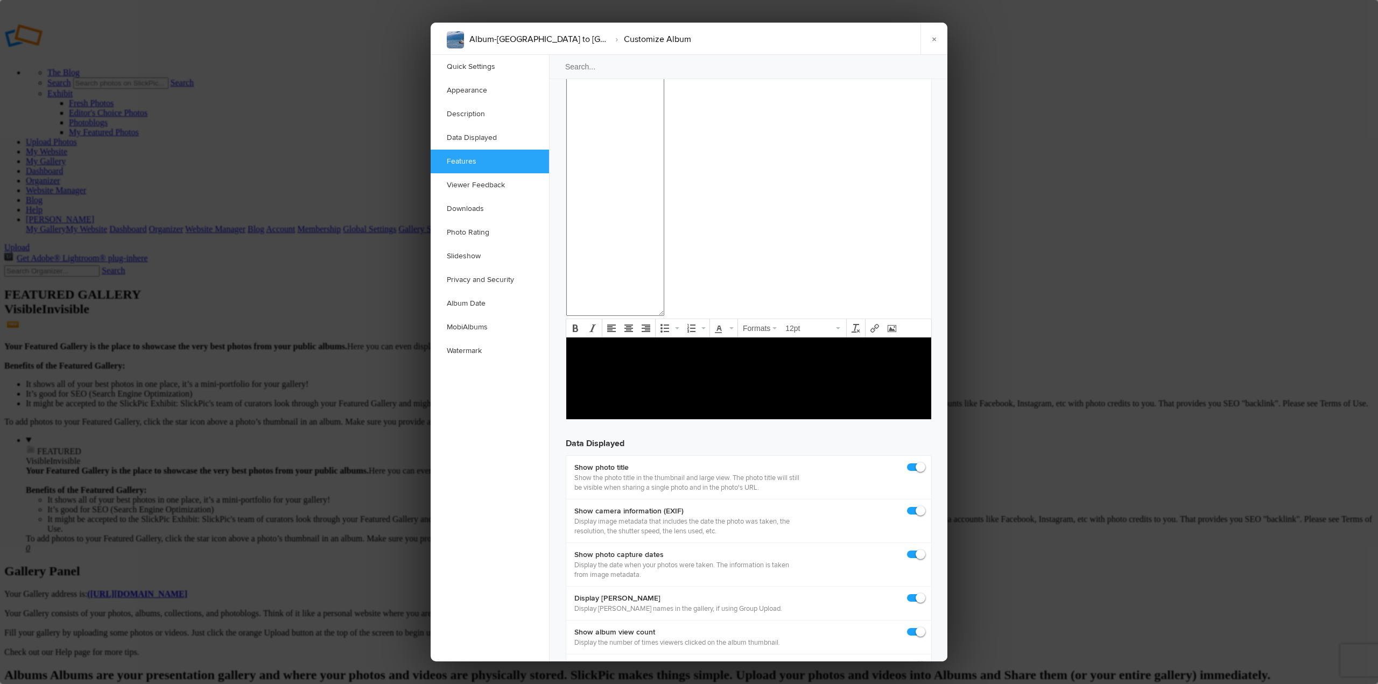
checkbox input "false"
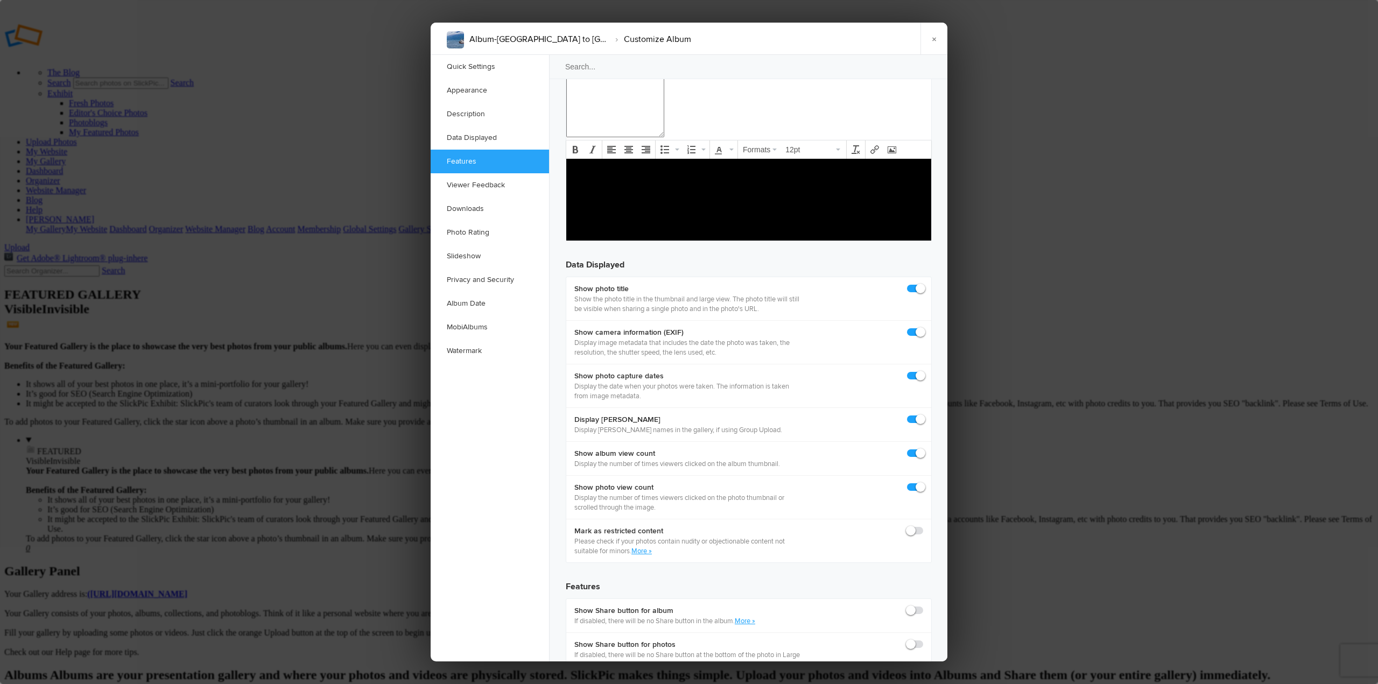
scroll to position [1400, 0]
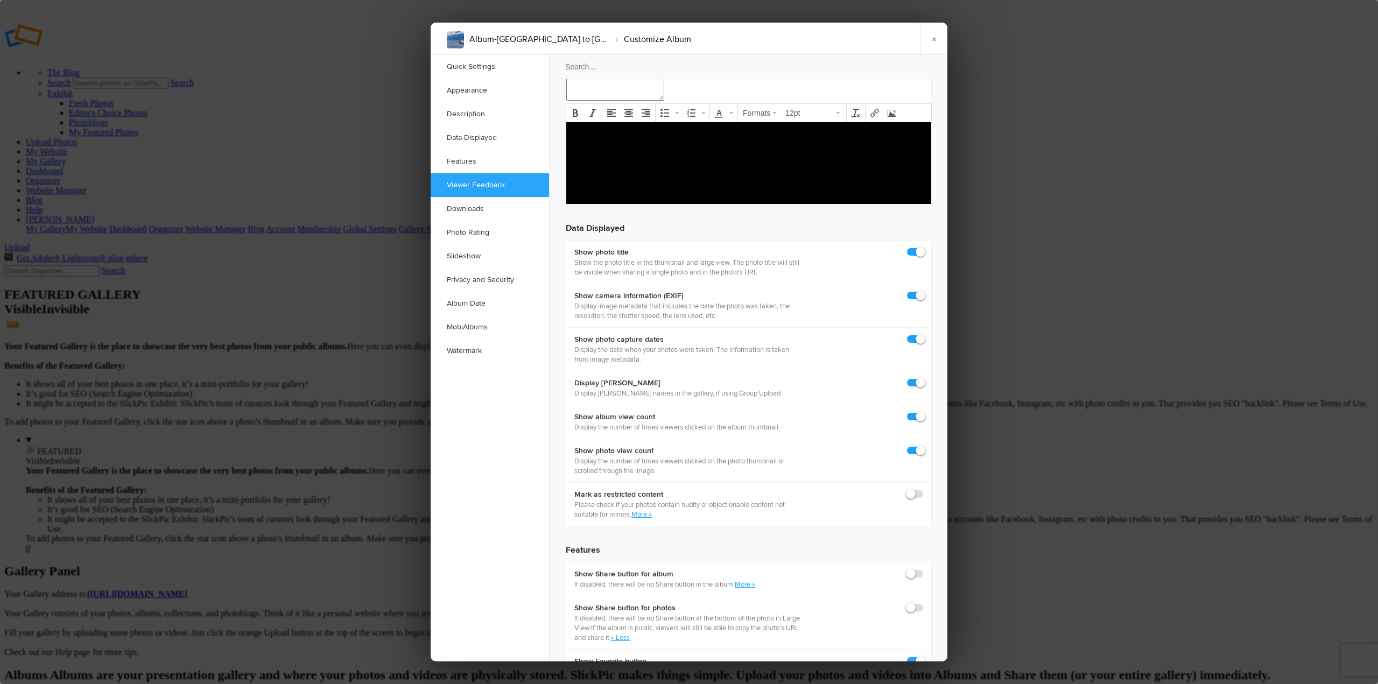
checkbox input "true"
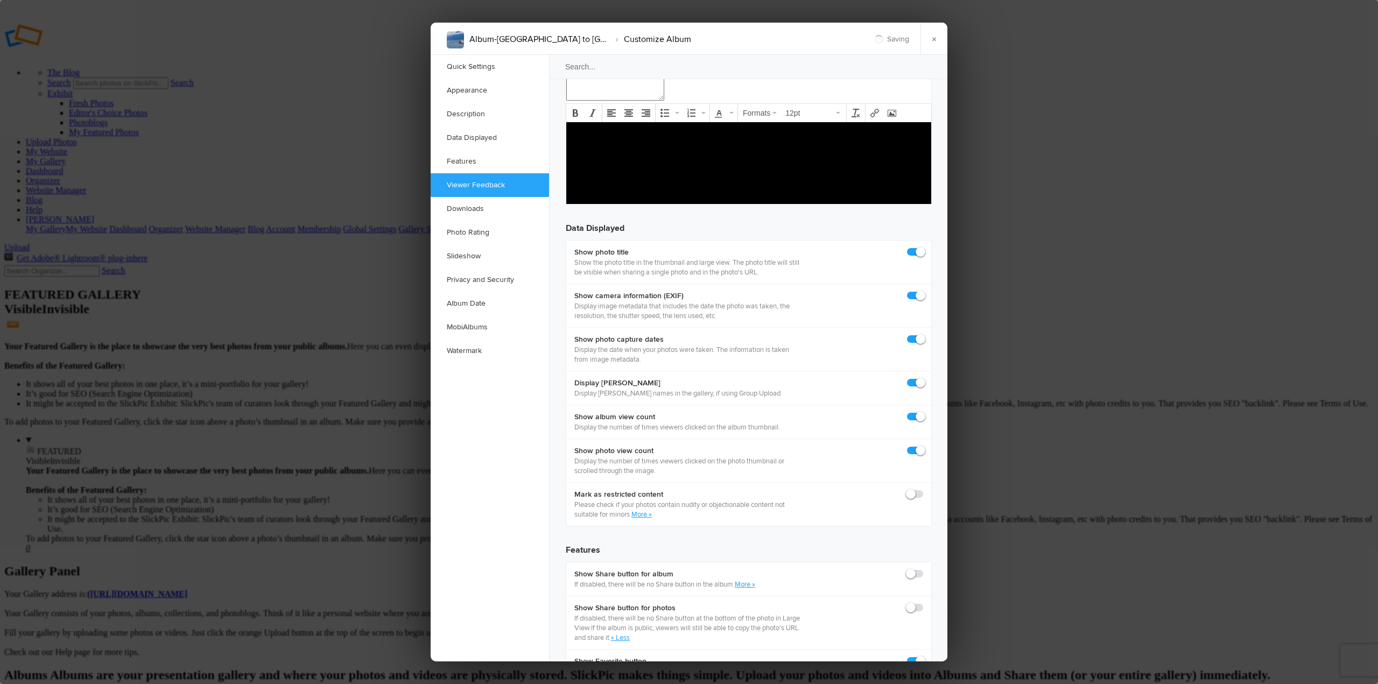
checkbox input "false"
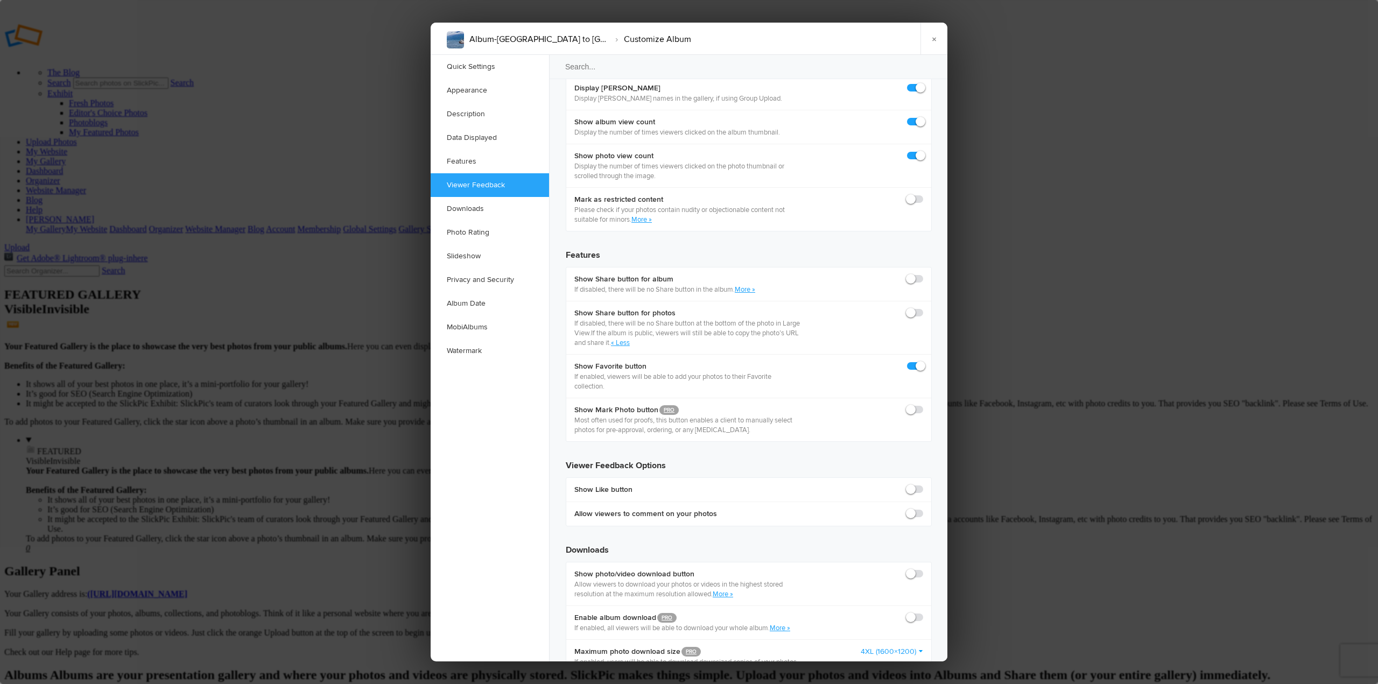
scroll to position [1723, 0]
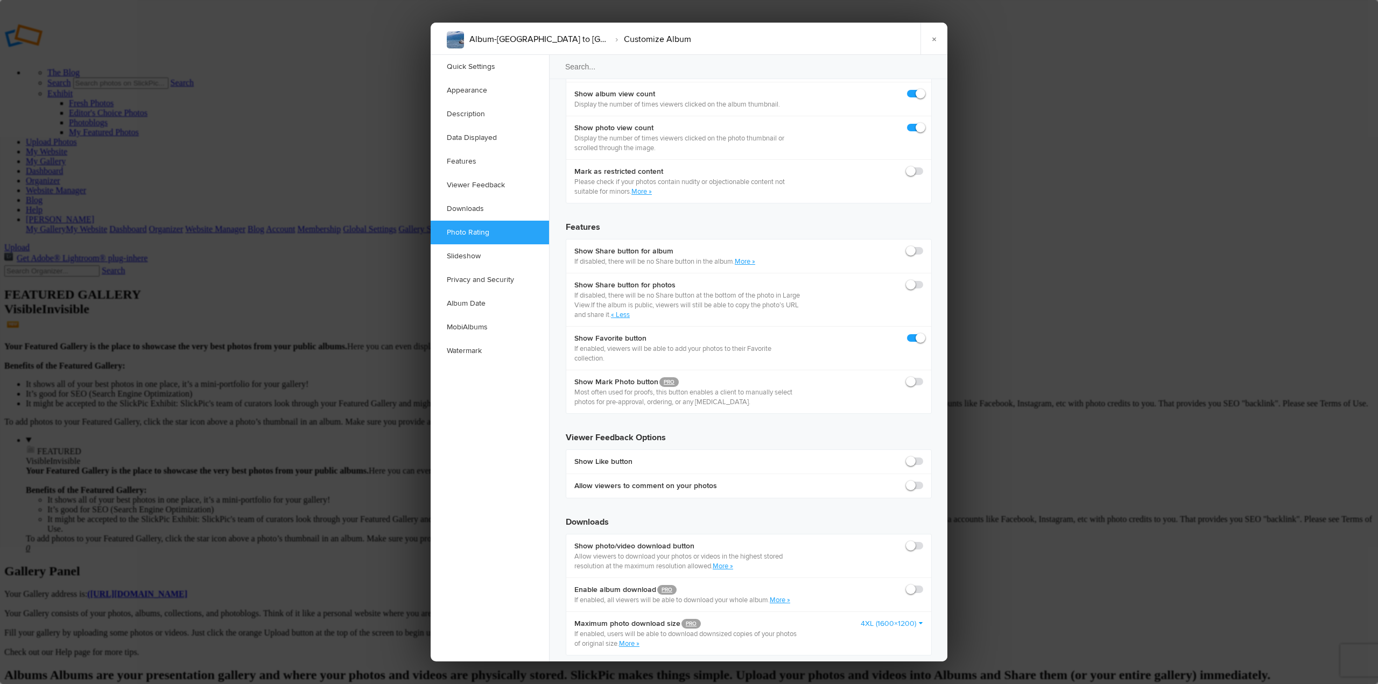
checkbox input "false"
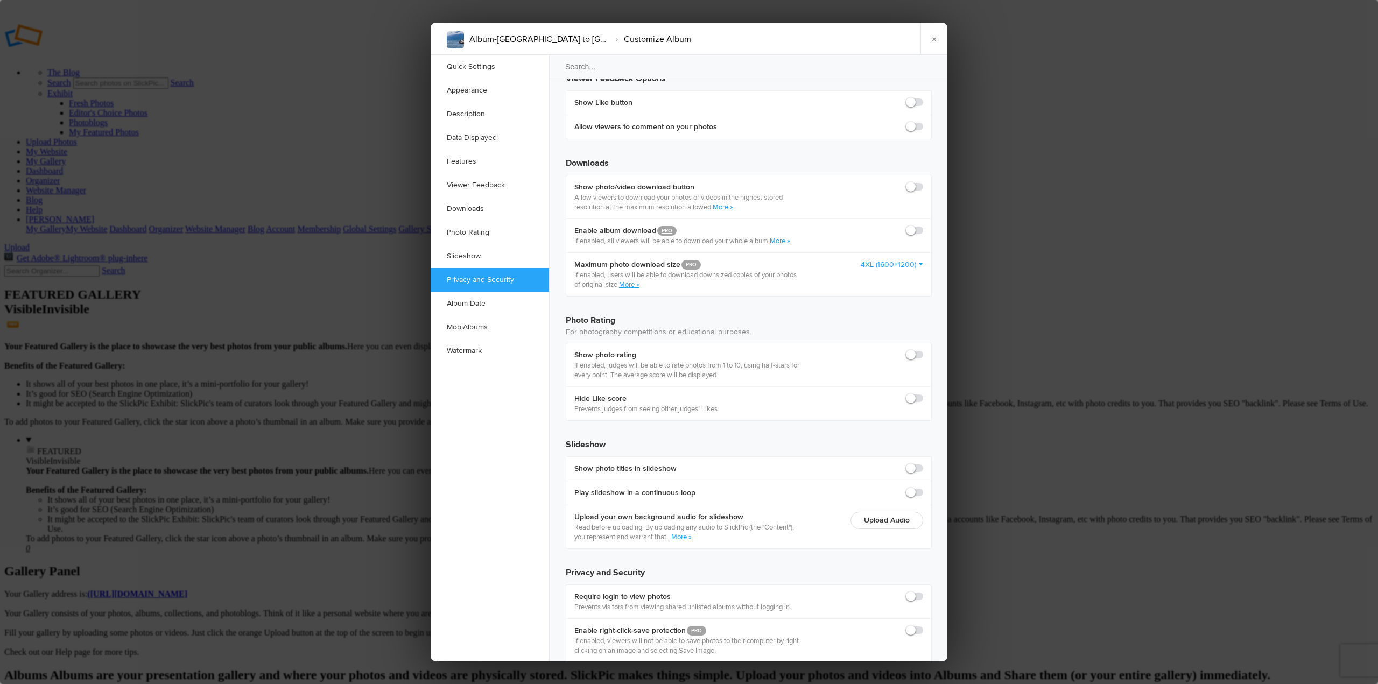
scroll to position [2098, 0]
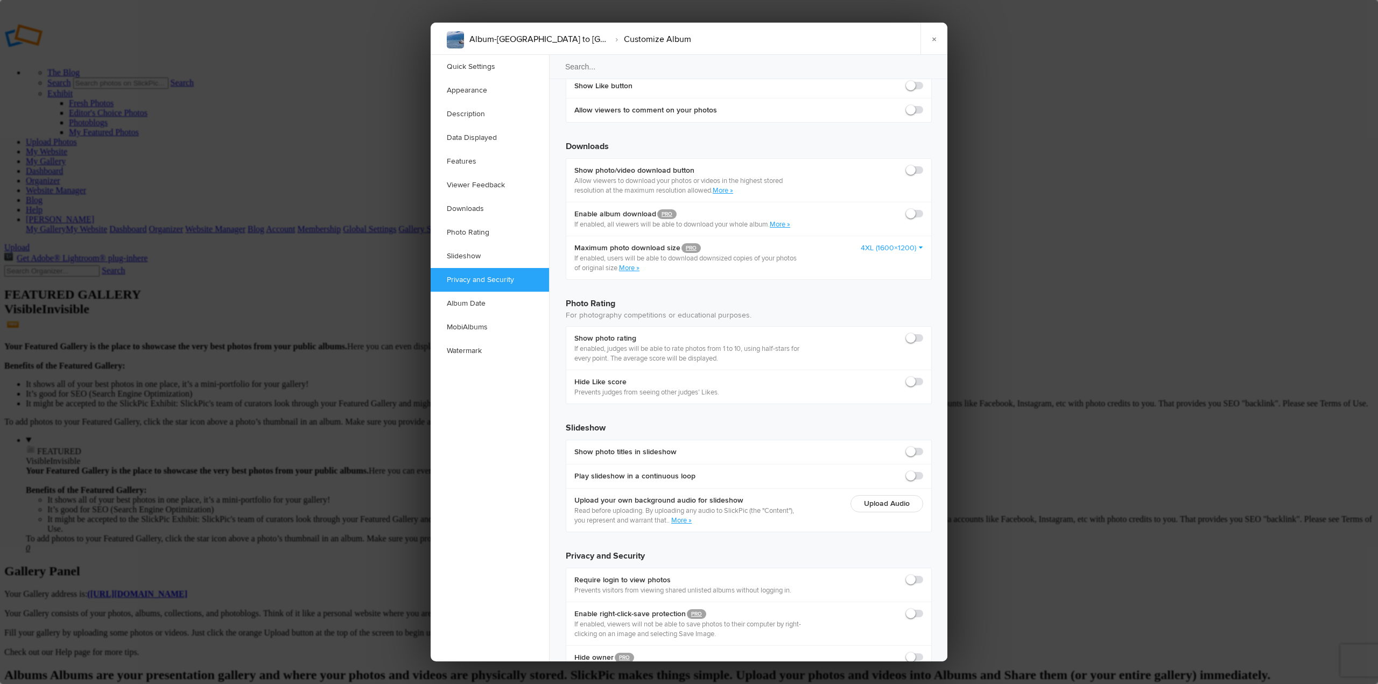
checkbox input "true"
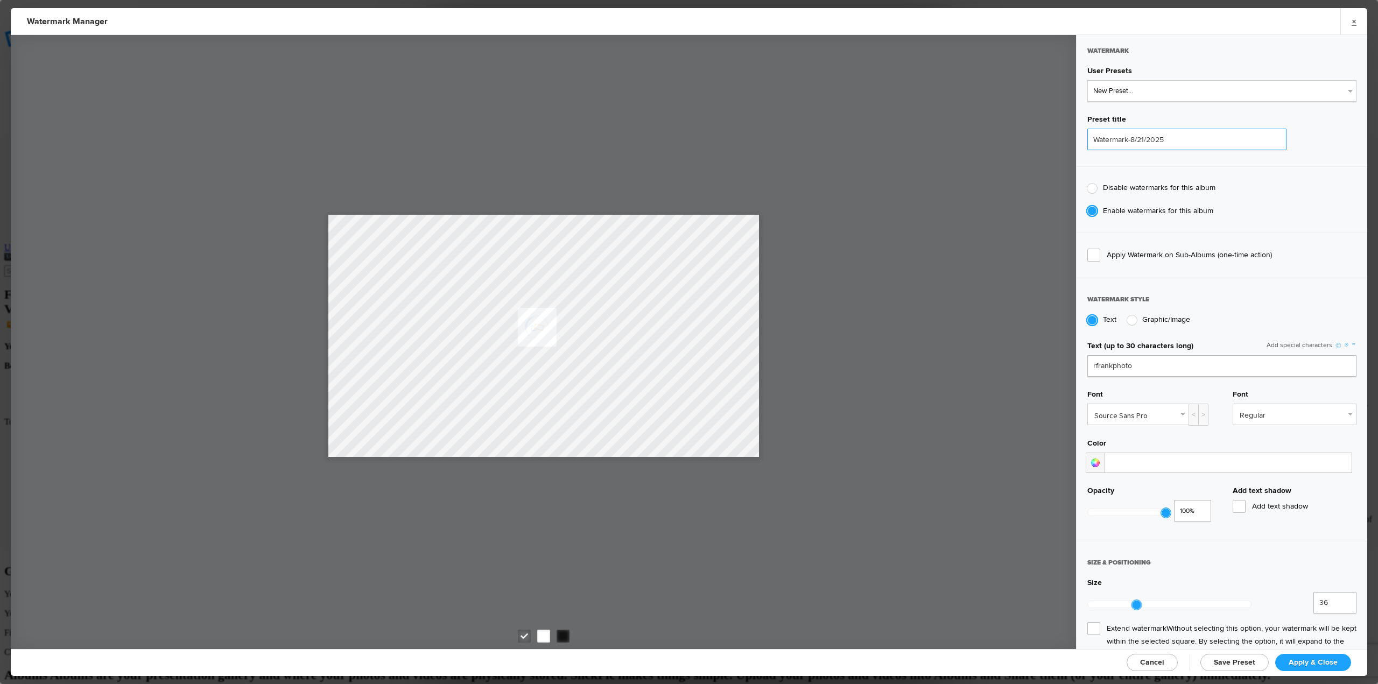
click at [1197, 139] on input "Watermark-8/21/2025" at bounding box center [1186, 140] width 199 height 22
click at [1125, 138] on input "Watermark-8/21/2025" at bounding box center [1186, 140] width 199 height 22
click at [1091, 365] on input "rfrankphoto" at bounding box center [1221, 366] width 269 height 22
click at [1334, 342] on link "©" at bounding box center [1338, 345] width 9 height 9
drag, startPoint x: 1140, startPoint y: 361, endPoint x: 1130, endPoint y: 362, distance: 9.7
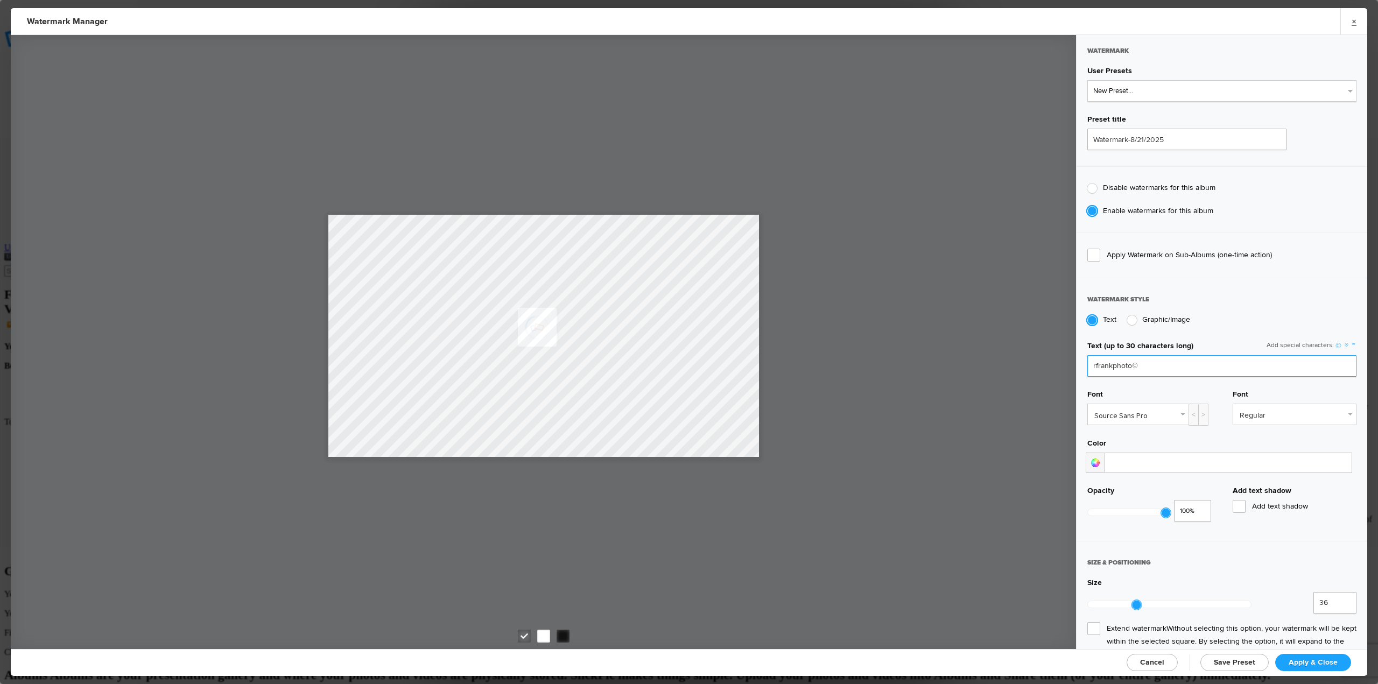
click at [1130, 362] on input "rfrankphoto©" at bounding box center [1221, 366] width 269 height 22
click at [1091, 364] on input "rfrankphoto©" at bounding box center [1221, 366] width 269 height 22
paste input "©"
click at [1159, 368] on input "© rfrankphoto©" at bounding box center [1221, 366] width 269 height 22
type input "© rfrankphoto"
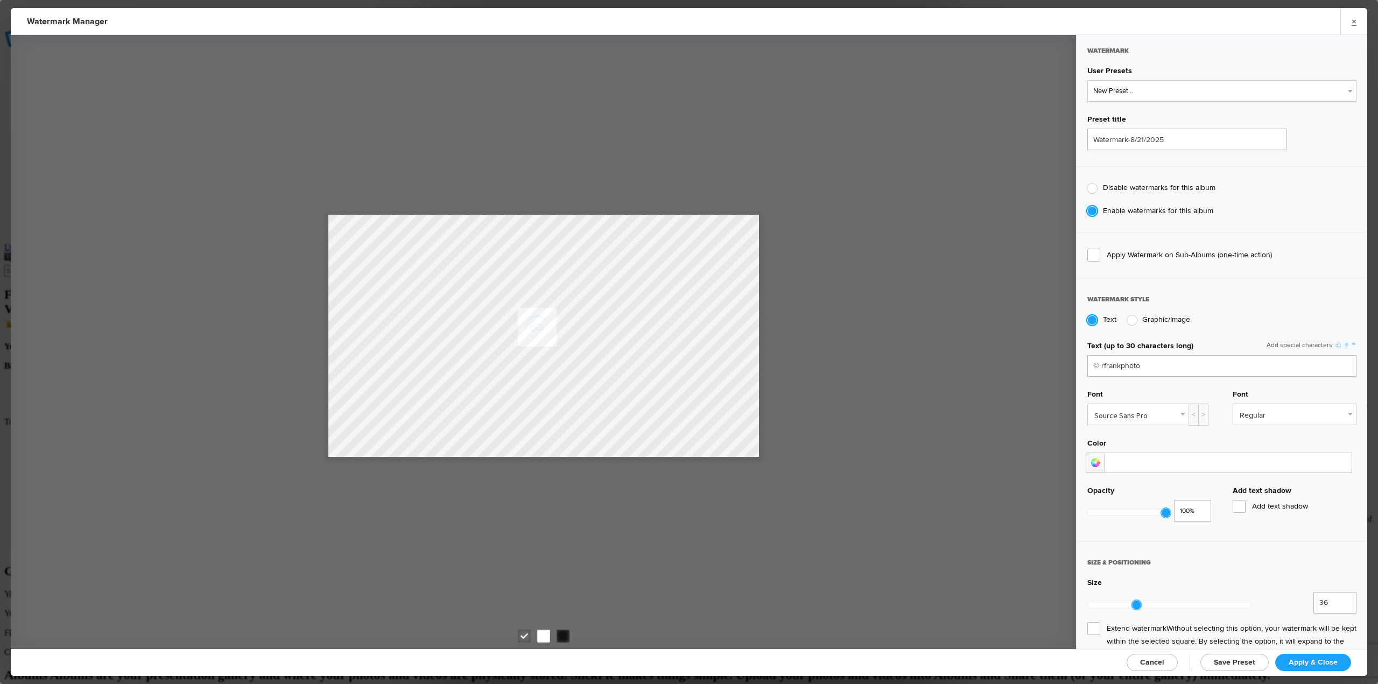
click at [1182, 410] on link "Source Sans Pro" at bounding box center [1138, 414] width 101 height 20
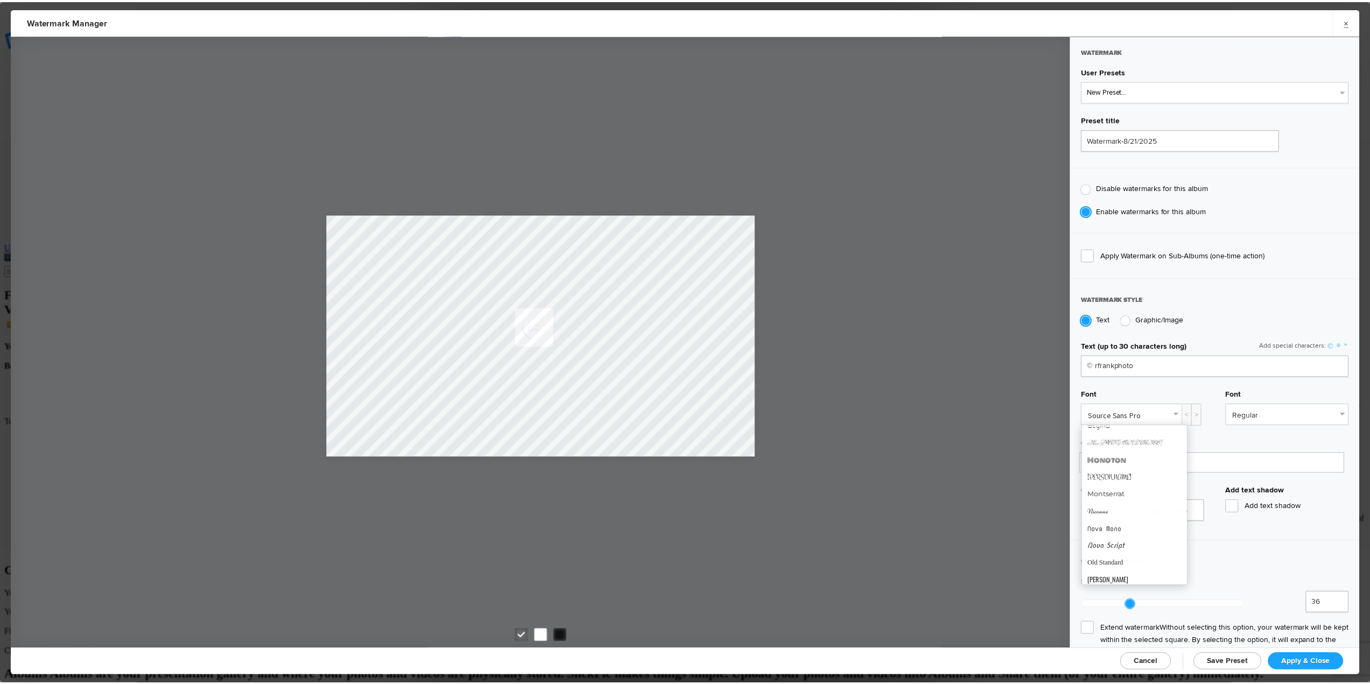
scroll to position [602, 0]
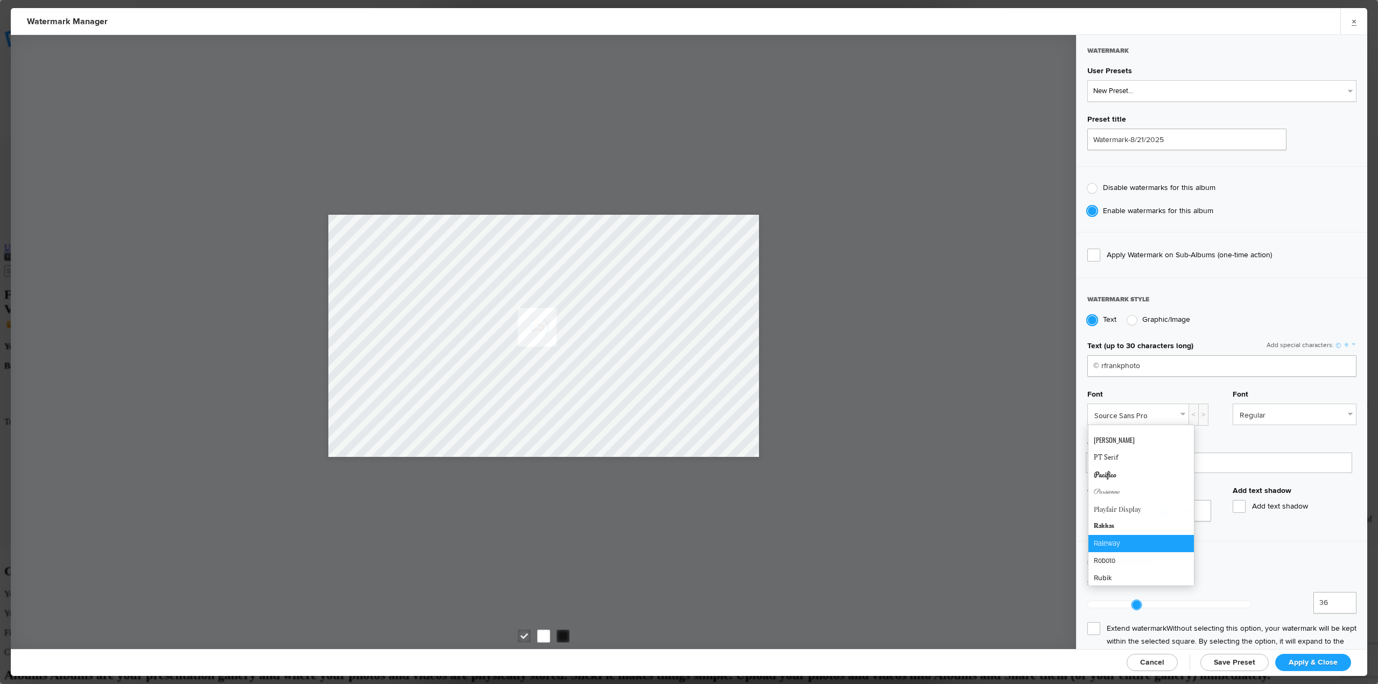
click at [1101, 552] on link "Raleway" at bounding box center [1141, 543] width 106 height 17
click at [1283, 413] on link "Regular" at bounding box center [1294, 414] width 123 height 20
click at [1253, 469] on link "Bold" at bounding box center [1295, 473] width 122 height 17
click at [1312, 661] on span "Apply & Close" at bounding box center [1313, 662] width 49 height 9
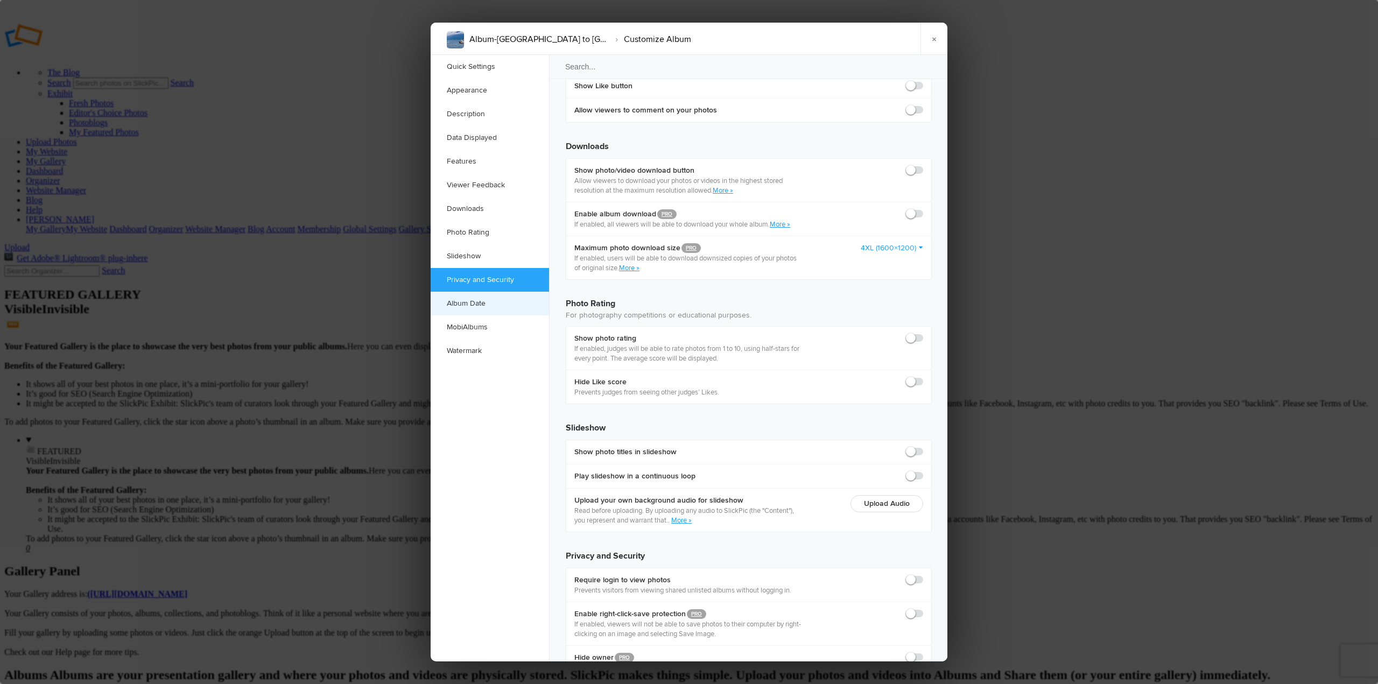
click at [459, 303] on link "Album Date" at bounding box center [490, 304] width 118 height 24
radio input "true"
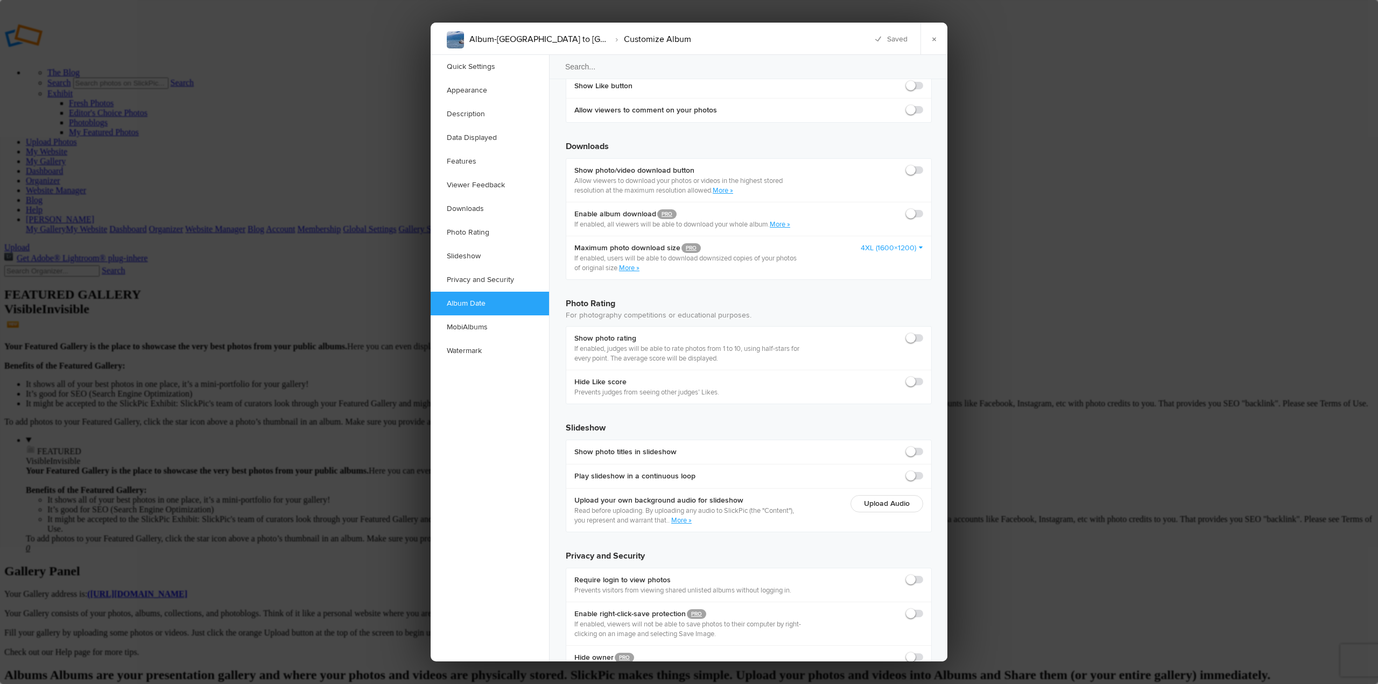
radio input "true"
click at [940, 43] on link "×" at bounding box center [933, 39] width 27 height 32
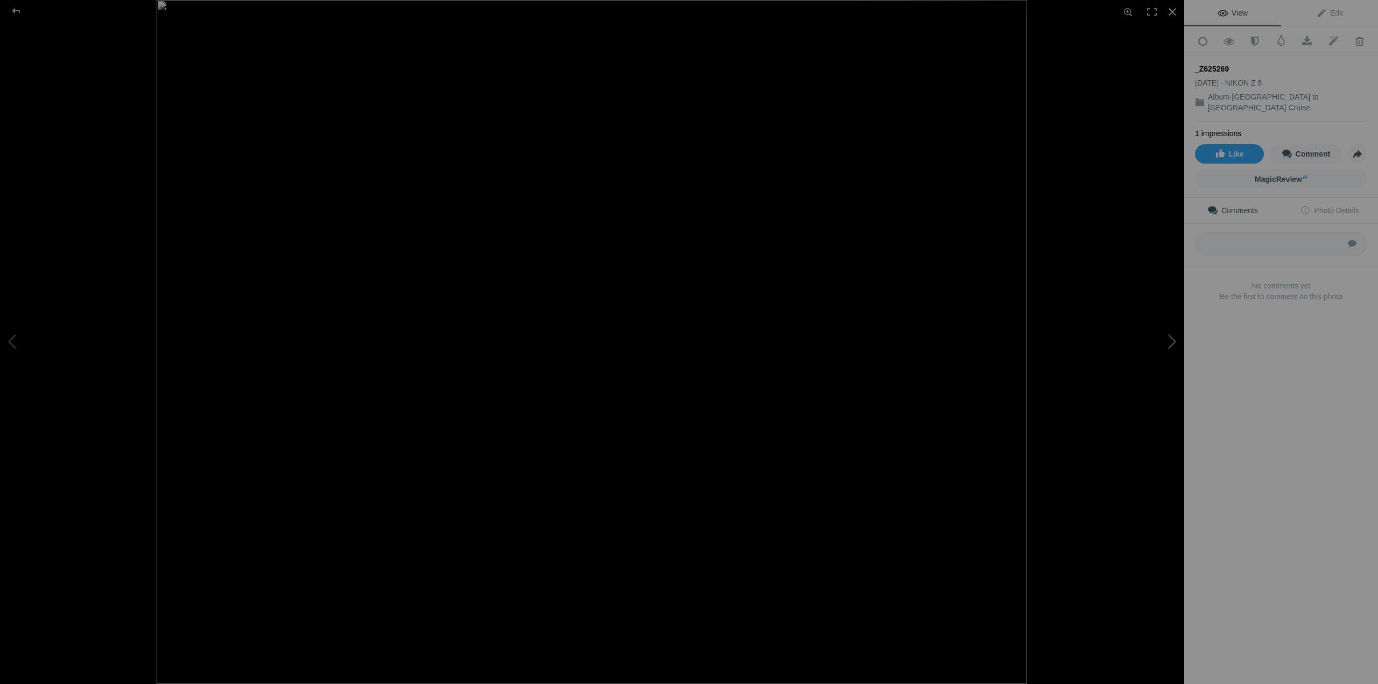
click at [1172, 339] on button at bounding box center [1143, 342] width 81 height 247
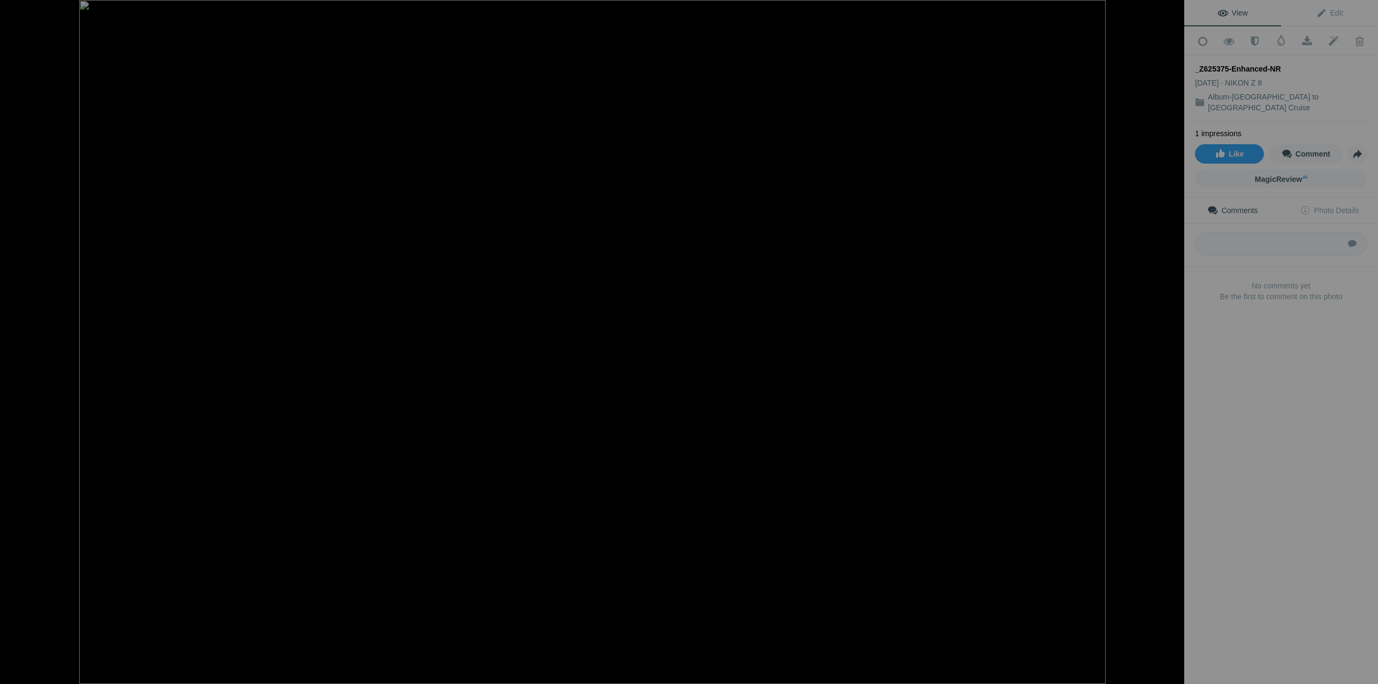
click at [1172, 339] on button at bounding box center [1143, 342] width 81 height 247
click at [11, 346] on button at bounding box center [40, 342] width 81 height 247
click at [1172, 335] on button at bounding box center [1143, 342] width 81 height 247
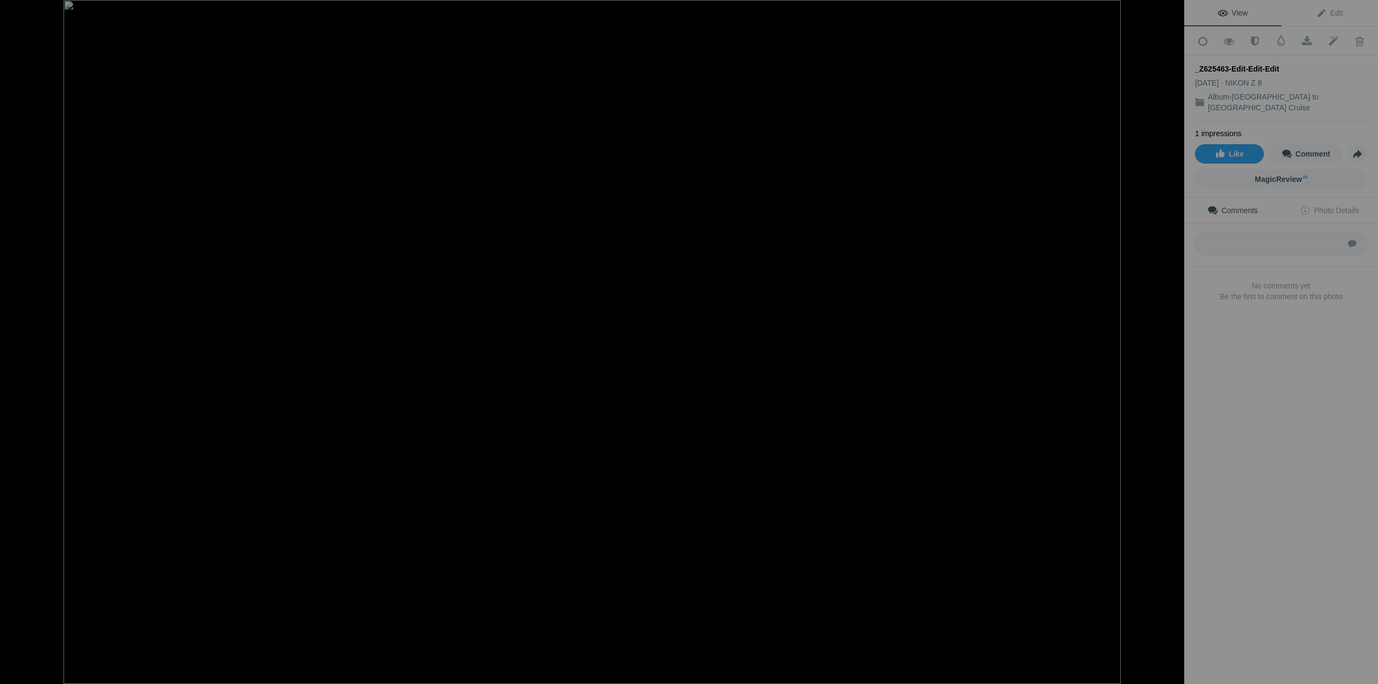
click at [1172, 335] on button at bounding box center [1143, 342] width 81 height 247
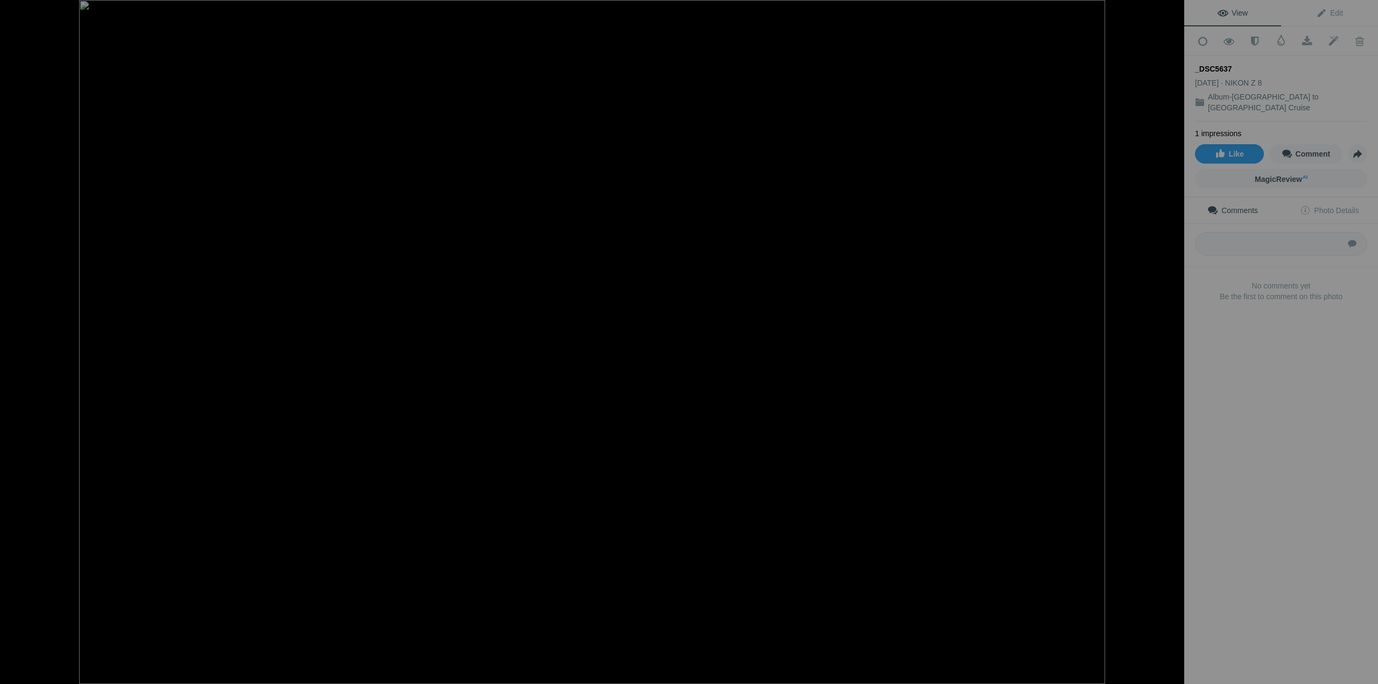
click at [1172, 335] on button at bounding box center [1143, 342] width 81 height 247
